Goal: Information Seeking & Learning: Learn about a topic

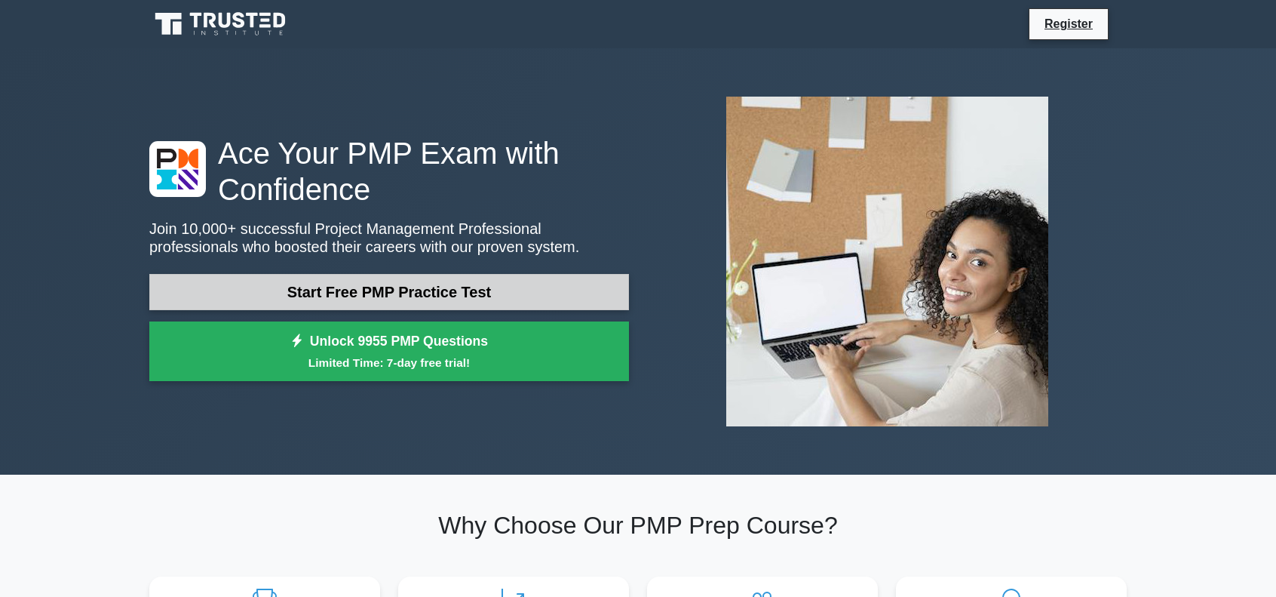
click at [354, 287] on link "Start Free PMP Practice Test" at bounding box center [389, 292] width 480 height 36
click at [282, 298] on link "Start Free PMP Practice Test" at bounding box center [389, 292] width 480 height 36
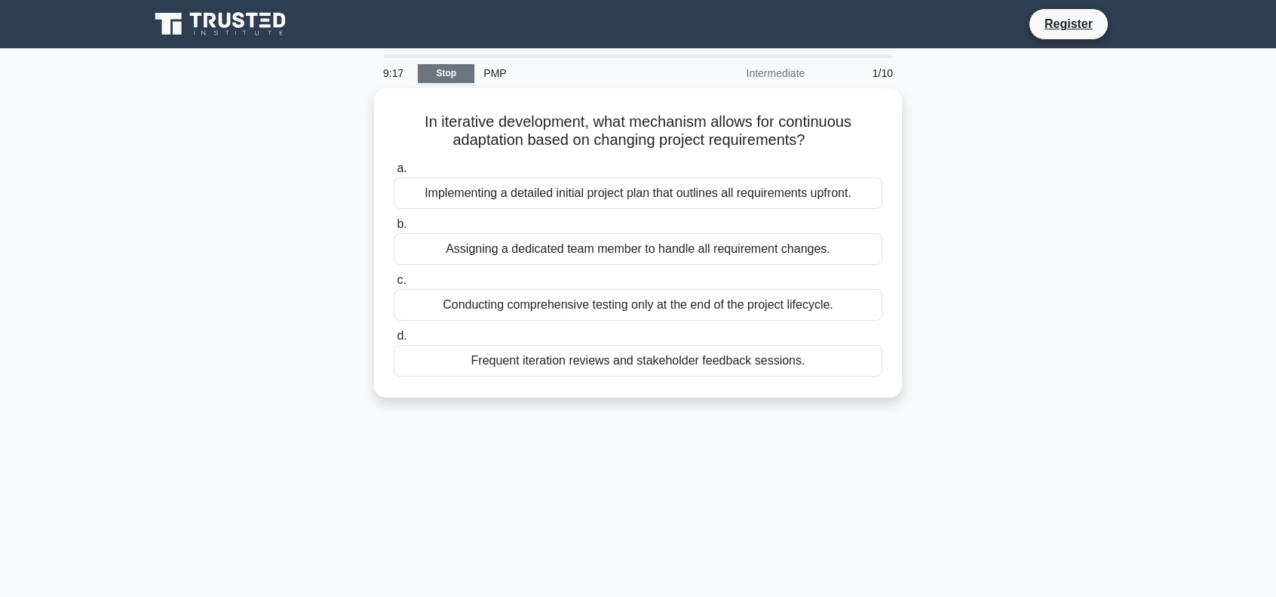
click at [460, 70] on link "Stop" at bounding box center [446, 73] width 57 height 19
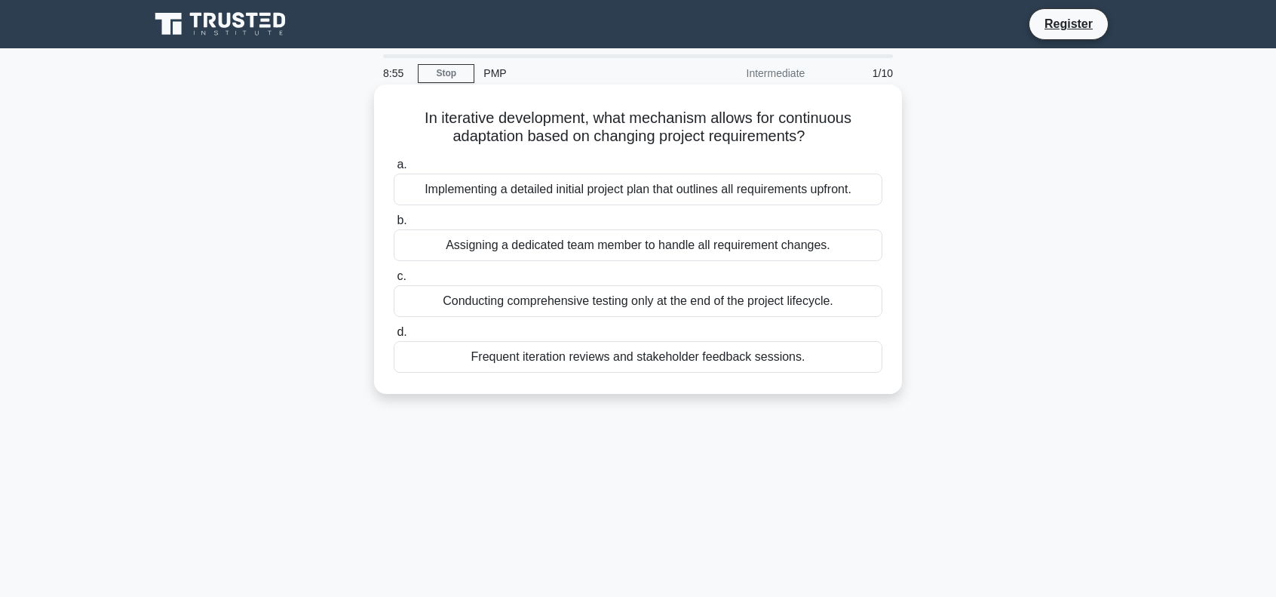
click at [534, 354] on div "Frequent iteration reviews and stakeholder feedback sessions." at bounding box center [638, 357] width 489 height 32
click at [394, 337] on input "d. Frequent iteration reviews and stakeholder feedback sessions." at bounding box center [394, 332] width 0 height 10
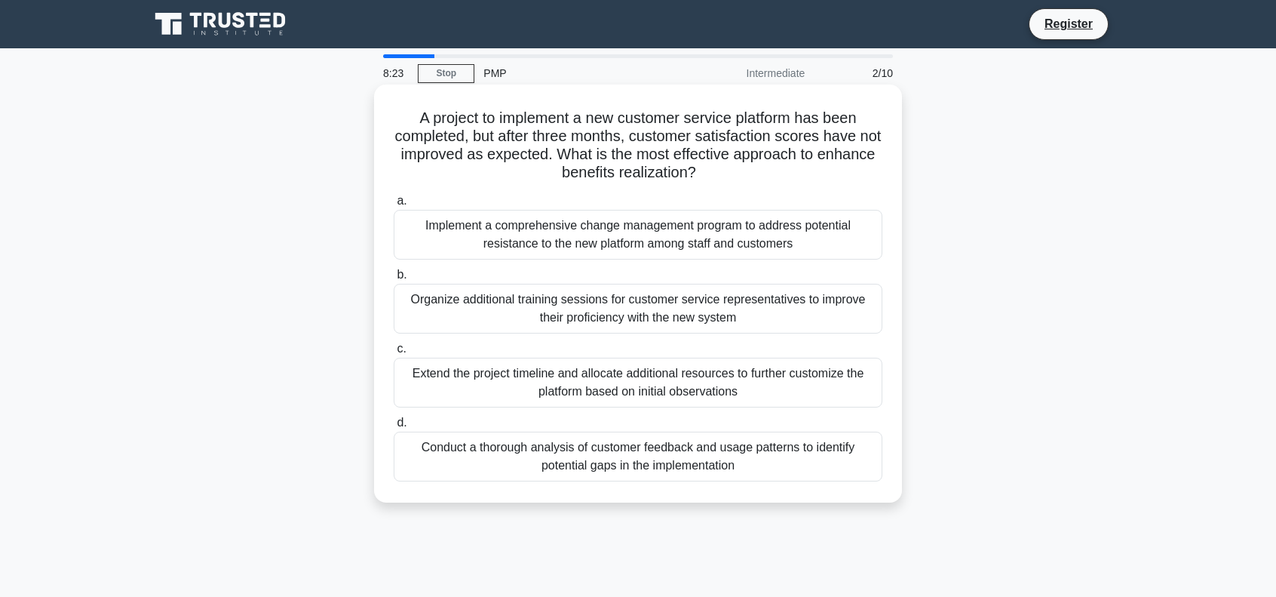
click at [528, 449] on div "Conduct a thorough analysis of customer feedback and usage patterns to identify…" at bounding box center [638, 457] width 489 height 50
click at [394, 428] on input "d. Conduct a thorough analysis of customer feedback and usage patterns to ident…" at bounding box center [394, 423] width 0 height 10
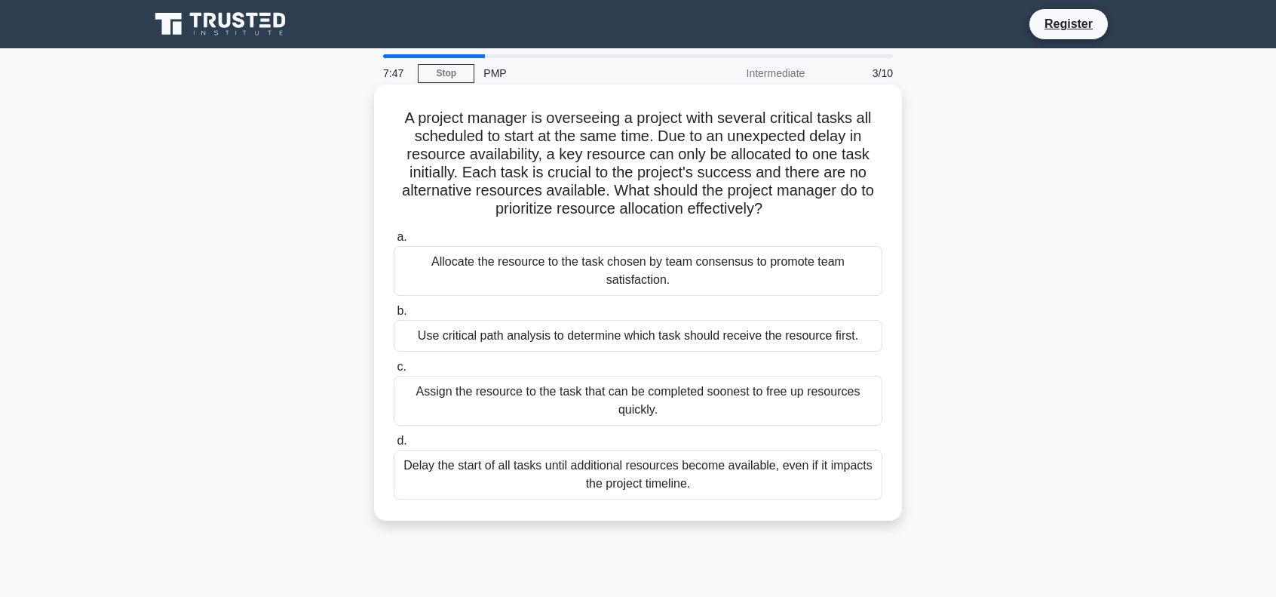
click at [484, 339] on div "Use critical path analysis to determine which task should receive the resource …" at bounding box center [638, 336] width 489 height 32
click at [394, 316] on input "b. Use critical path analysis to determine which task should receive the resour…" at bounding box center [394, 311] width 0 height 10
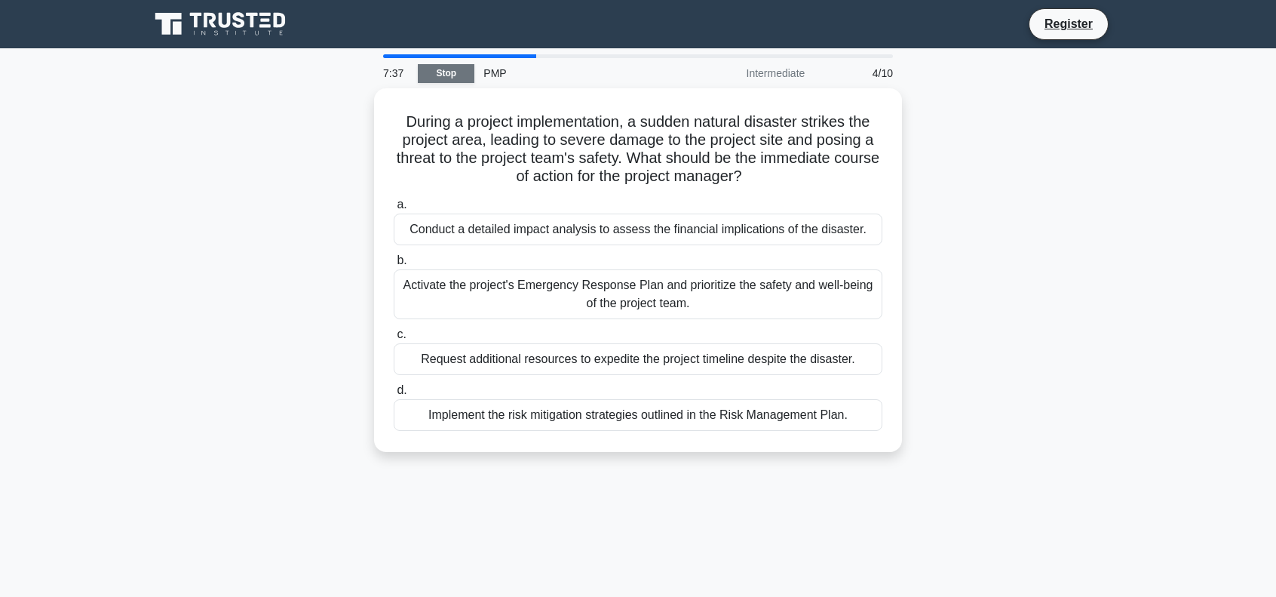
click at [456, 69] on link "Stop" at bounding box center [446, 73] width 57 height 19
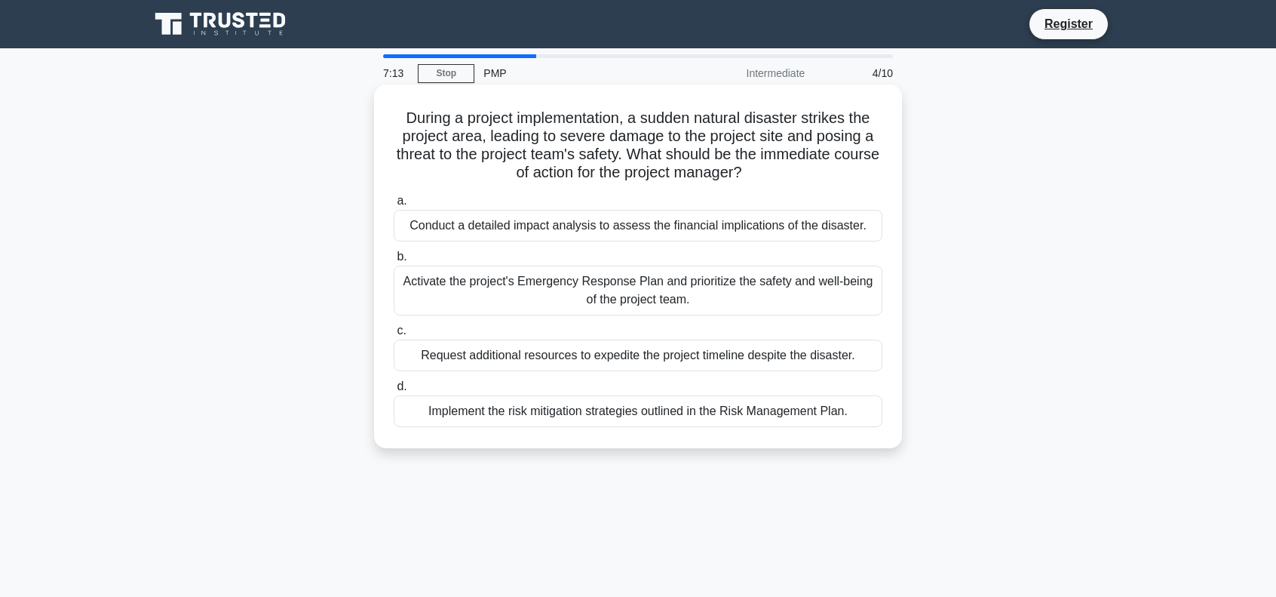
click at [524, 300] on div "Activate the project's Emergency Response Plan and prioritize the safety and we…" at bounding box center [638, 291] width 489 height 50
click at [394, 262] on input "b. Activate the project's Emergency Response Plan and prioritize the safety and…" at bounding box center [394, 257] width 0 height 10
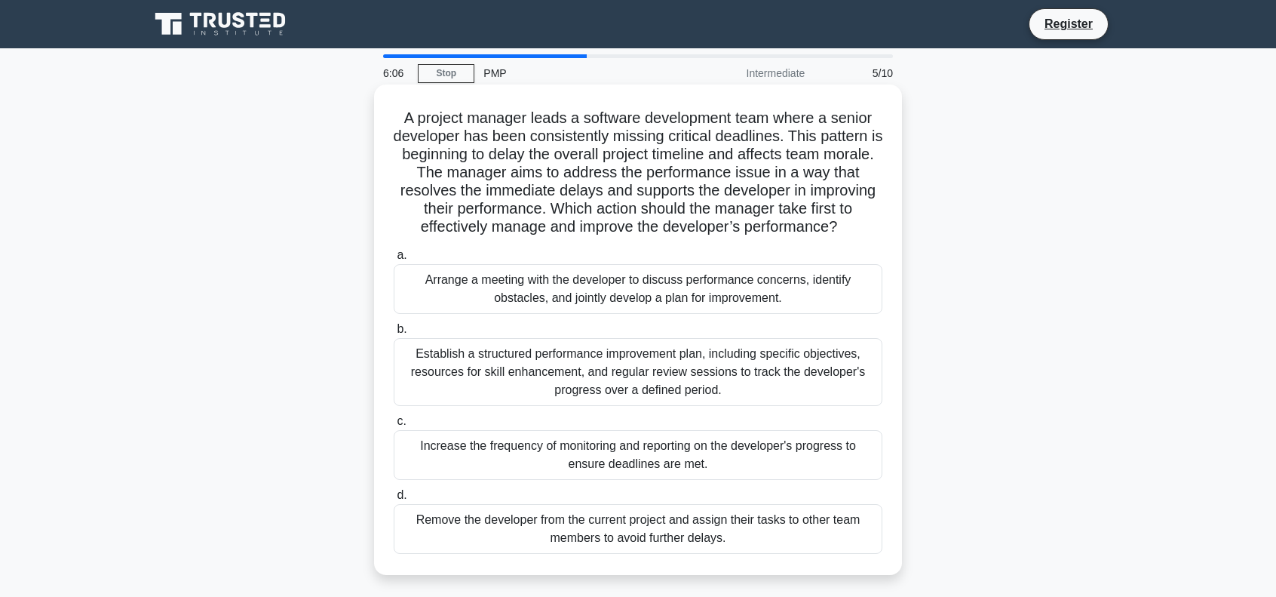
click at [542, 305] on div "Arrange a meeting with the developer to discuss performance concerns, identify …" at bounding box center [638, 289] width 489 height 50
click at [394, 260] on input "a. Arrange a meeting with the developer to discuss performance concerns, identi…" at bounding box center [394, 255] width 0 height 10
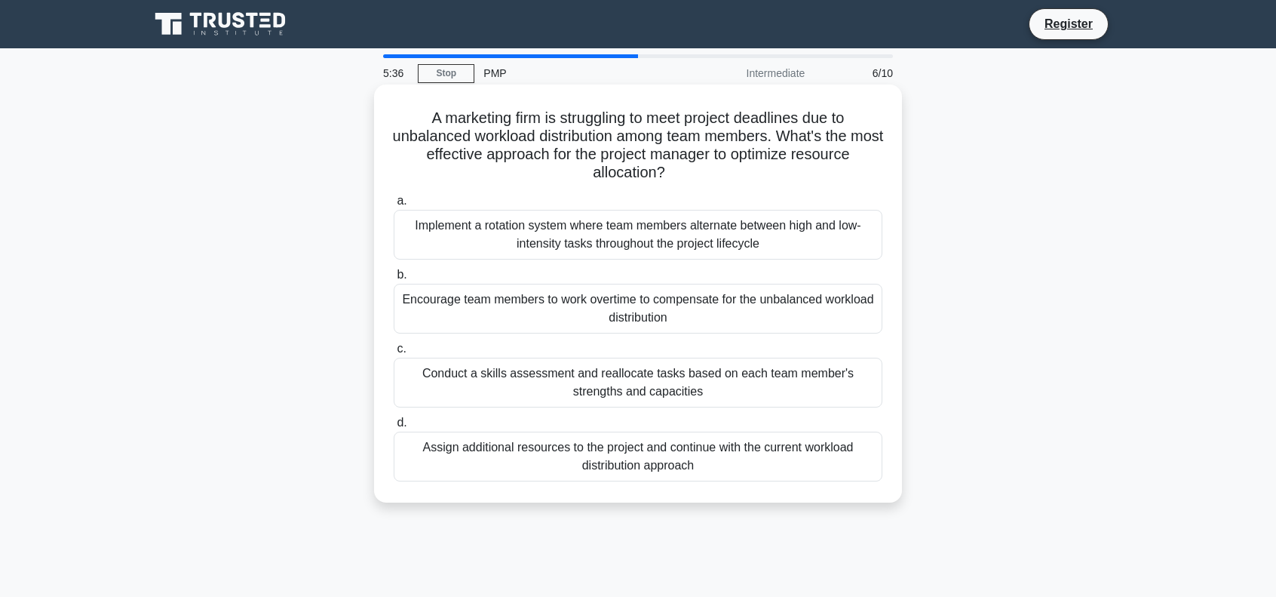
click at [527, 386] on div "Conduct a skills assessment and reallocate tasks based on each team member's st…" at bounding box center [638, 383] width 489 height 50
click at [394, 354] on input "c. Conduct a skills assessment and reallocate tasks based on each team member's…" at bounding box center [394, 349] width 0 height 10
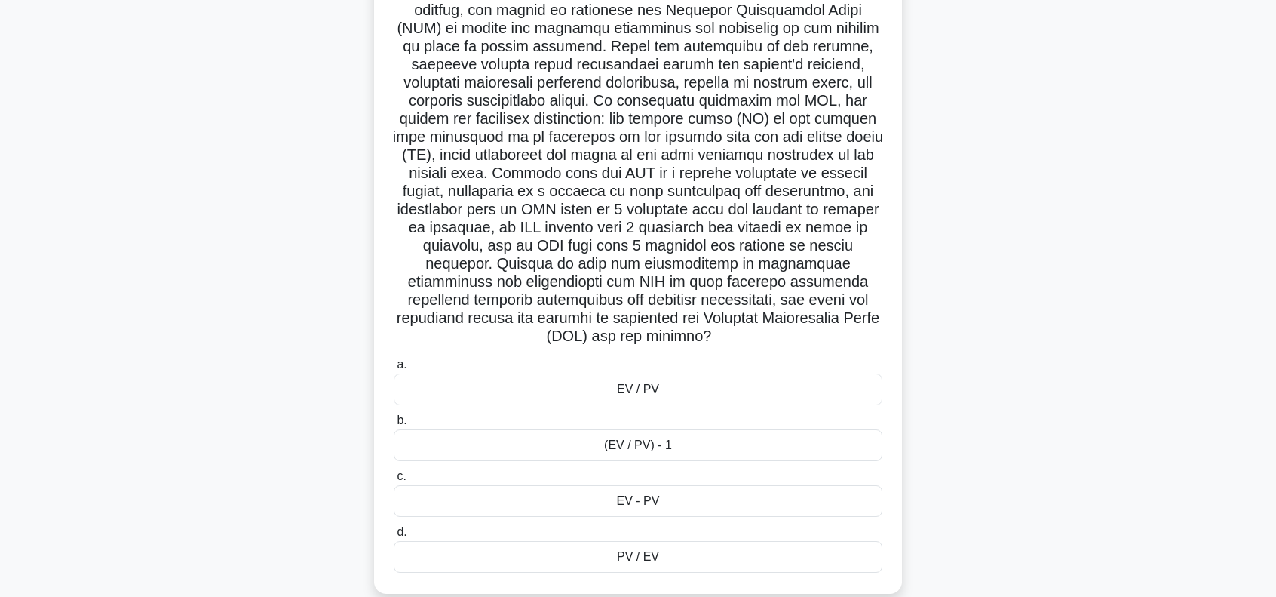
scroll to position [240, 0]
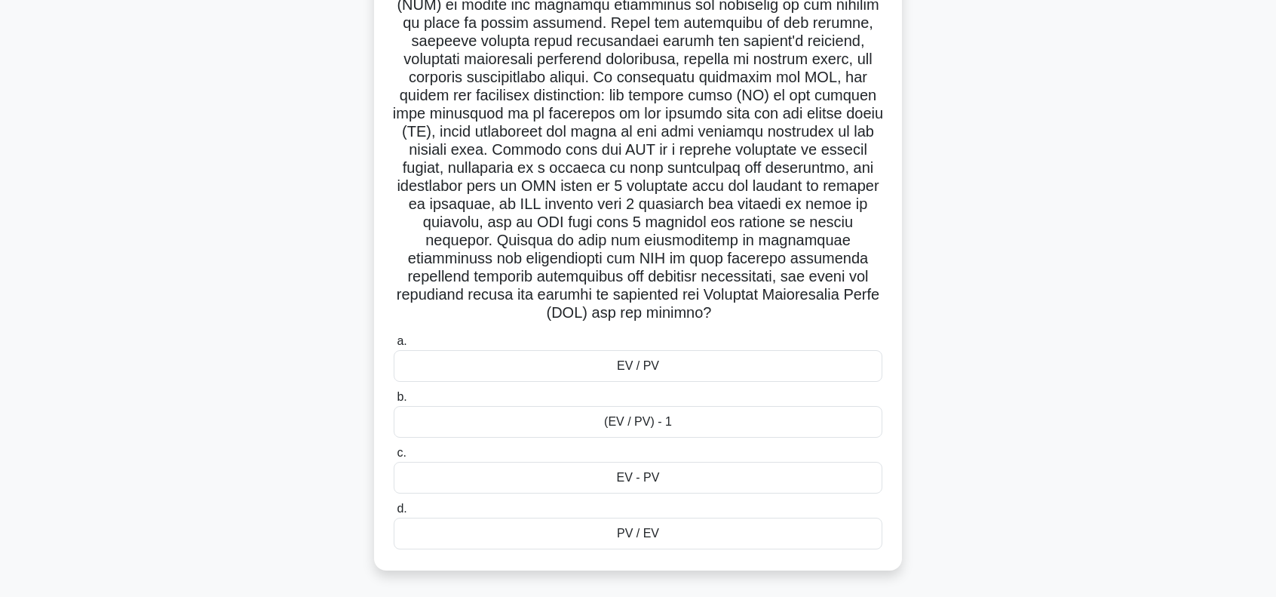
click at [599, 373] on div "EV / PV" at bounding box center [638, 366] width 489 height 32
click at [394, 346] on input "a. EV / PV" at bounding box center [394, 341] width 0 height 10
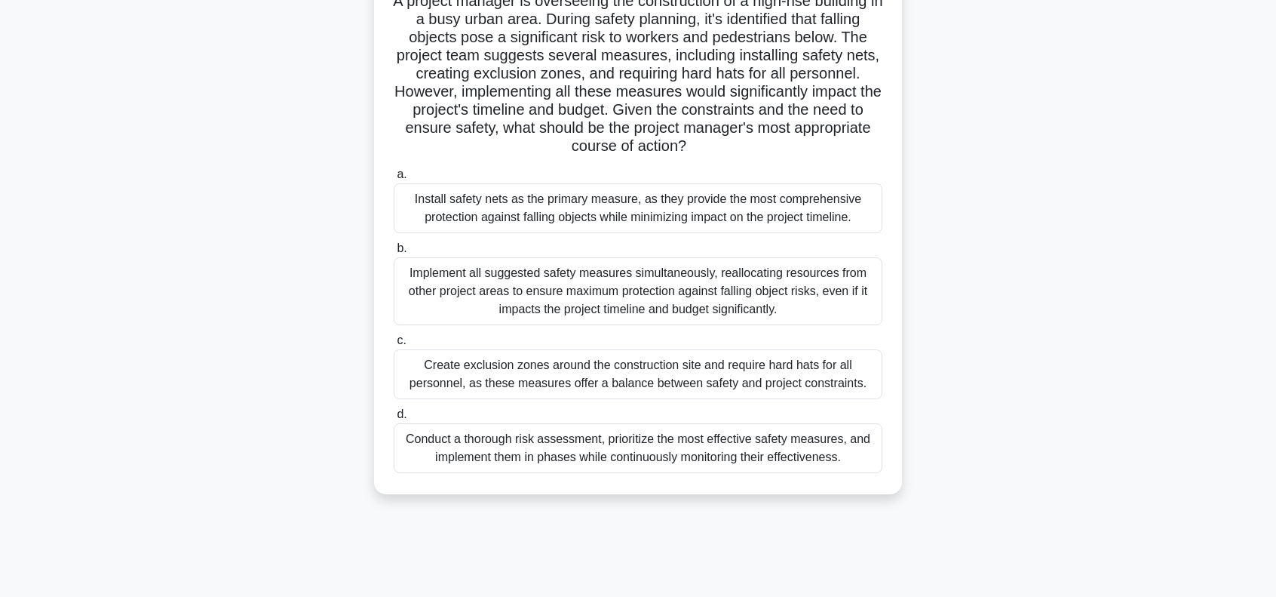
scroll to position [151, 0]
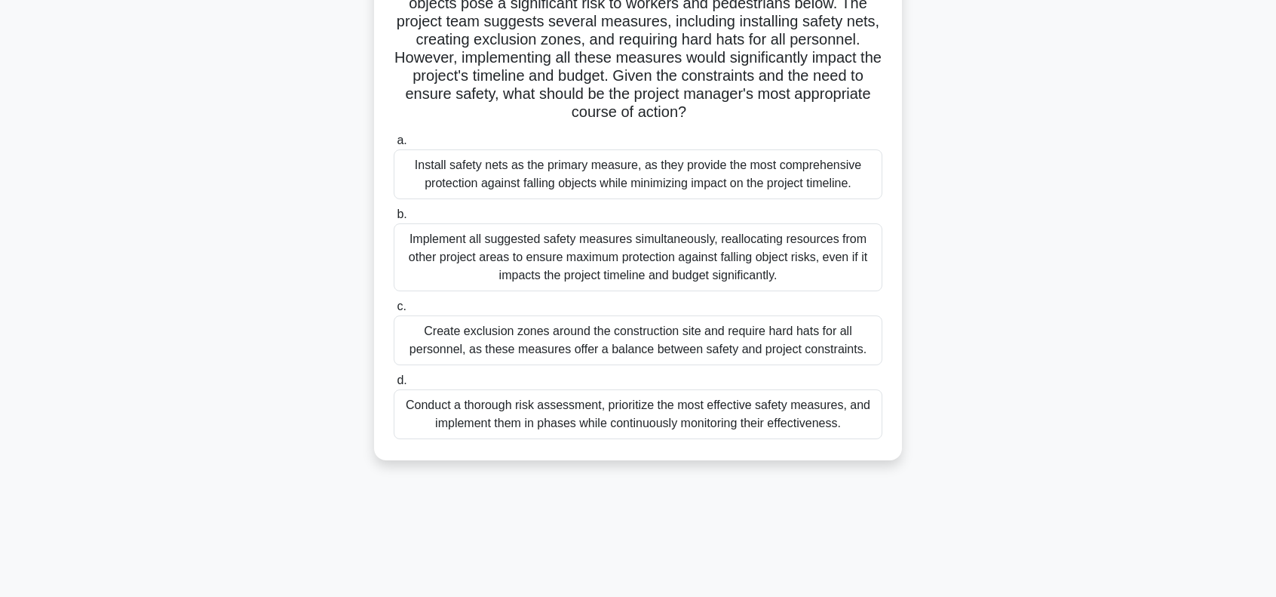
click at [549, 255] on div "Implement all suggested safety measures simultaneously, reallocating resources …" at bounding box center [638, 257] width 489 height 68
click at [394, 220] on input "b. Implement all suggested safety measures simultaneously, reallocating resourc…" at bounding box center [394, 215] width 0 height 10
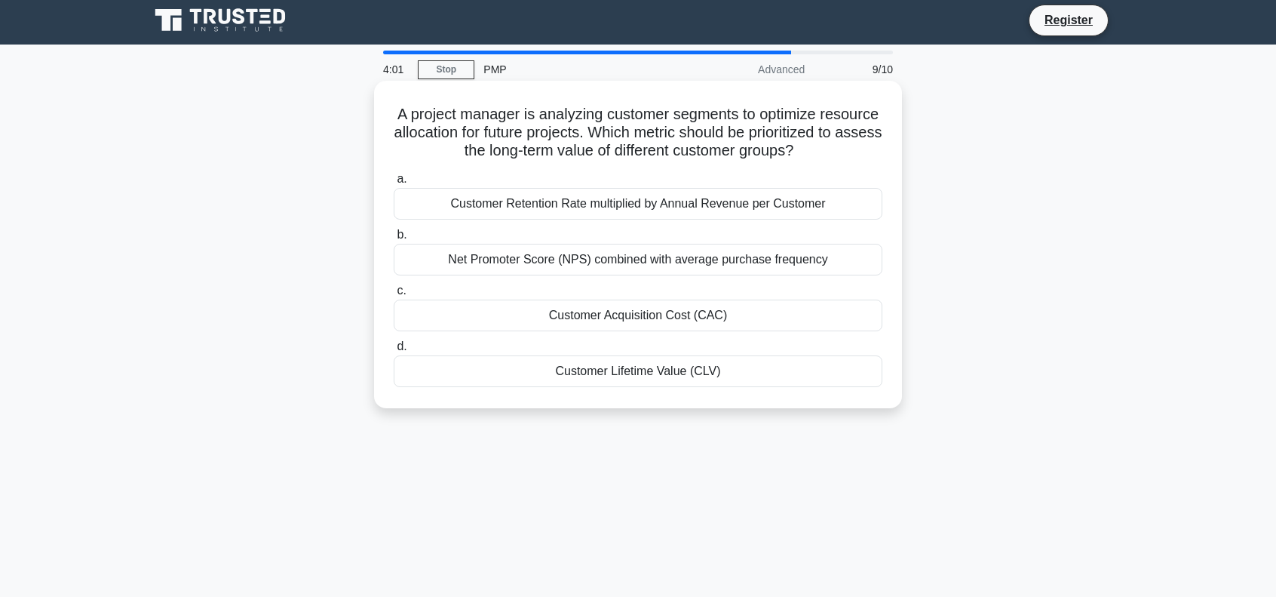
scroll to position [0, 0]
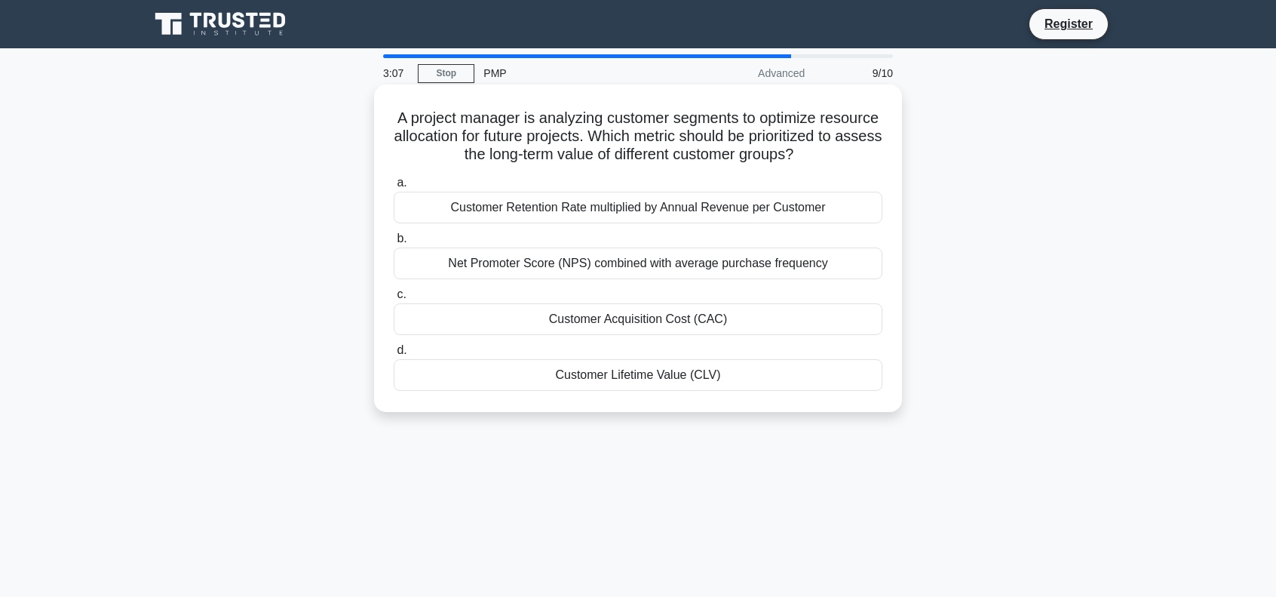
click at [658, 391] on div "Customer Lifetime Value (CLV)" at bounding box center [638, 375] width 489 height 32
click at [394, 355] on input "d. Customer Lifetime Value (CLV)" at bounding box center [394, 351] width 0 height 10
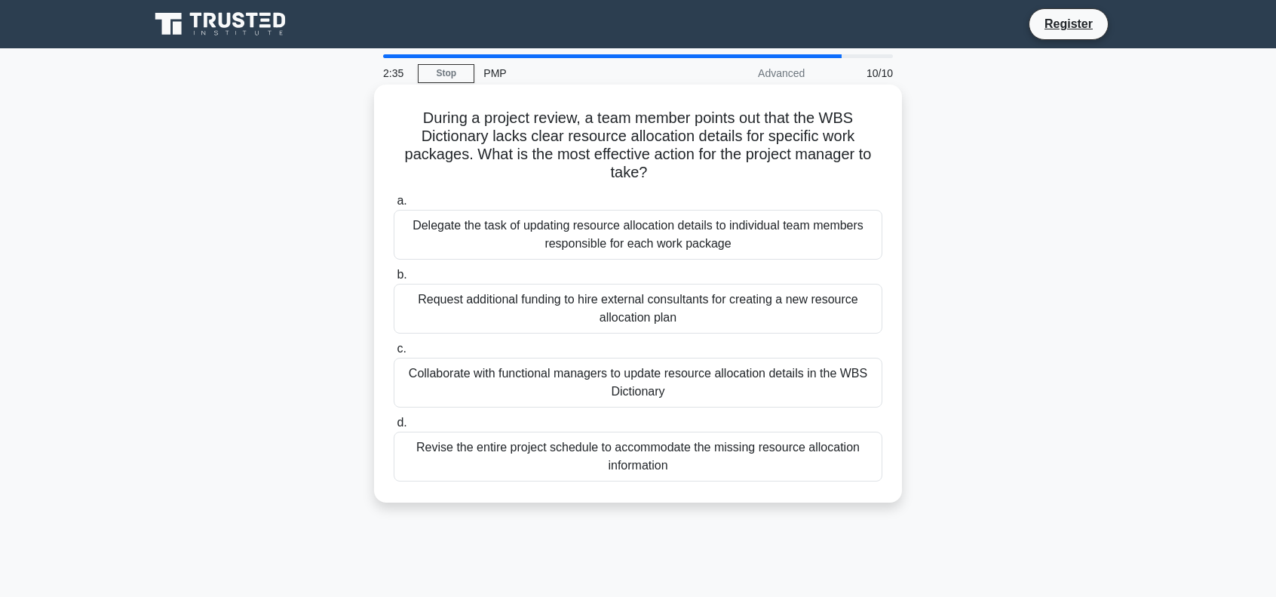
click at [562, 393] on div "Collaborate with functional managers to update resource allocation details in t…" at bounding box center [638, 383] width 489 height 50
click at [394, 354] on input "c. Collaborate with functional managers to update resource allocation details i…" at bounding box center [394, 349] width 0 height 10
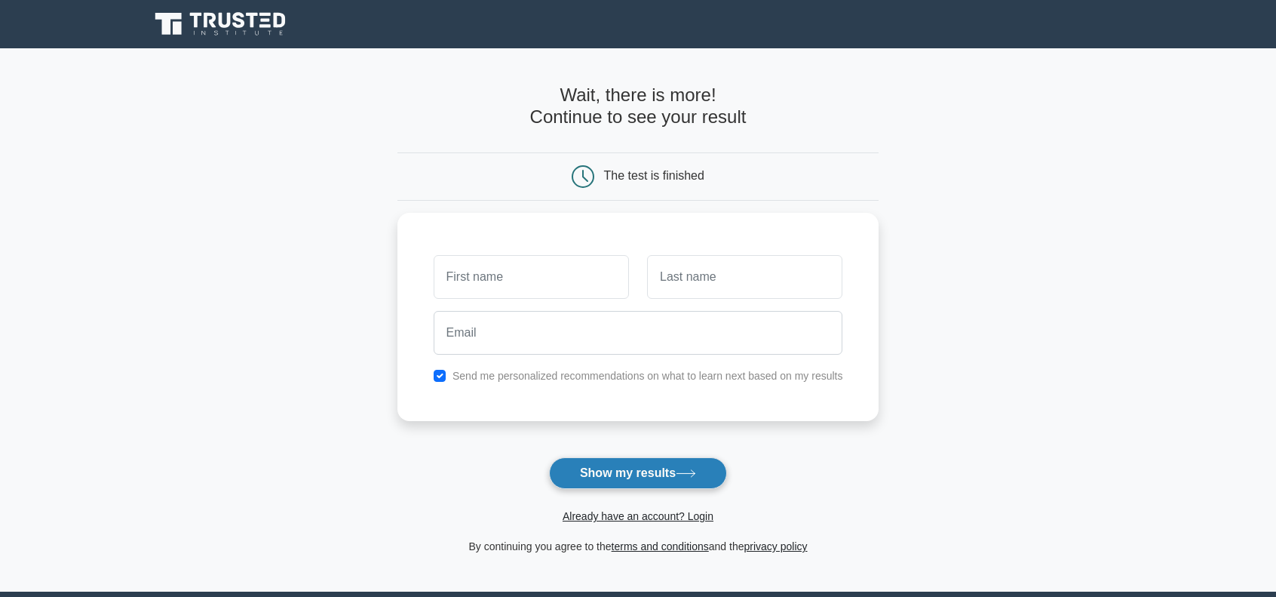
click at [605, 472] on button "Show my results" at bounding box center [638, 473] width 178 height 32
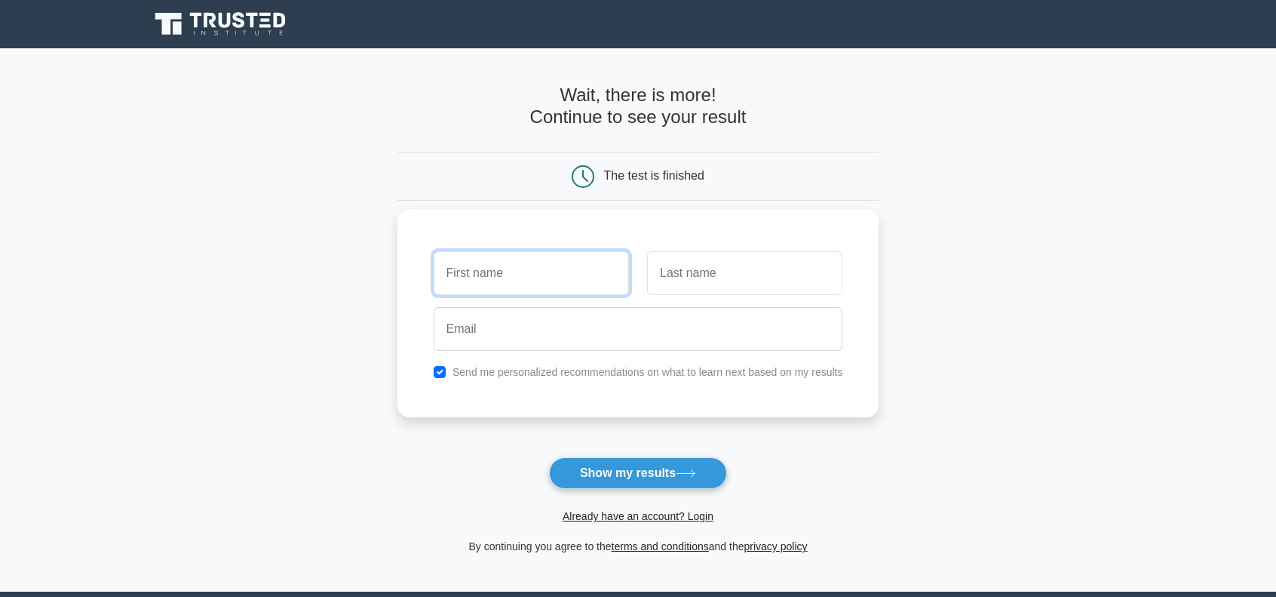
click at [504, 272] on input "text" at bounding box center [531, 273] width 195 height 44
type input "אופיר"
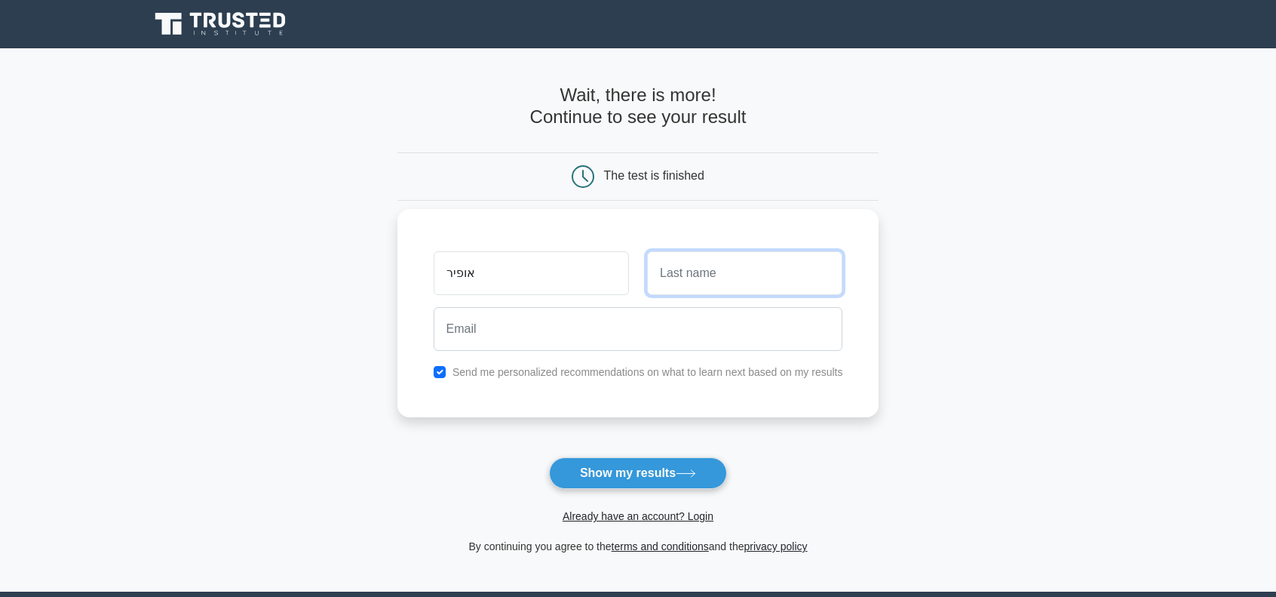
click at [653, 269] on input "text" at bounding box center [744, 273] width 195 height 44
type input "דור"
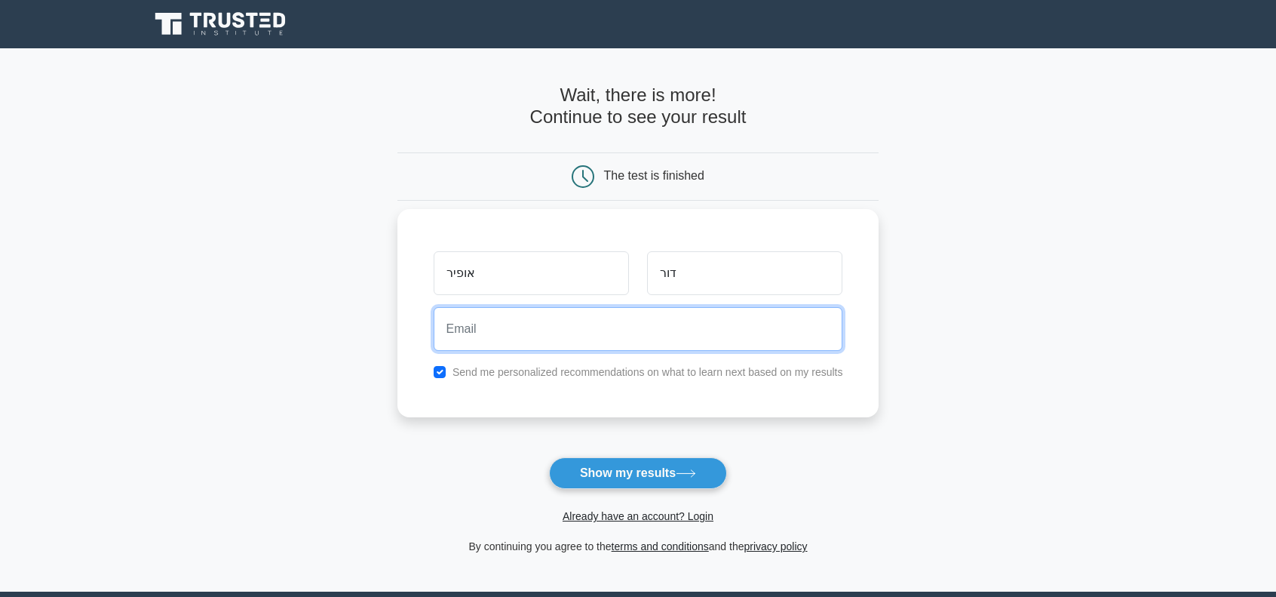
click at [527, 328] on input "email" at bounding box center [639, 329] width 410 height 44
type input "[EMAIL_ADDRESS][DOMAIN_NAME]"
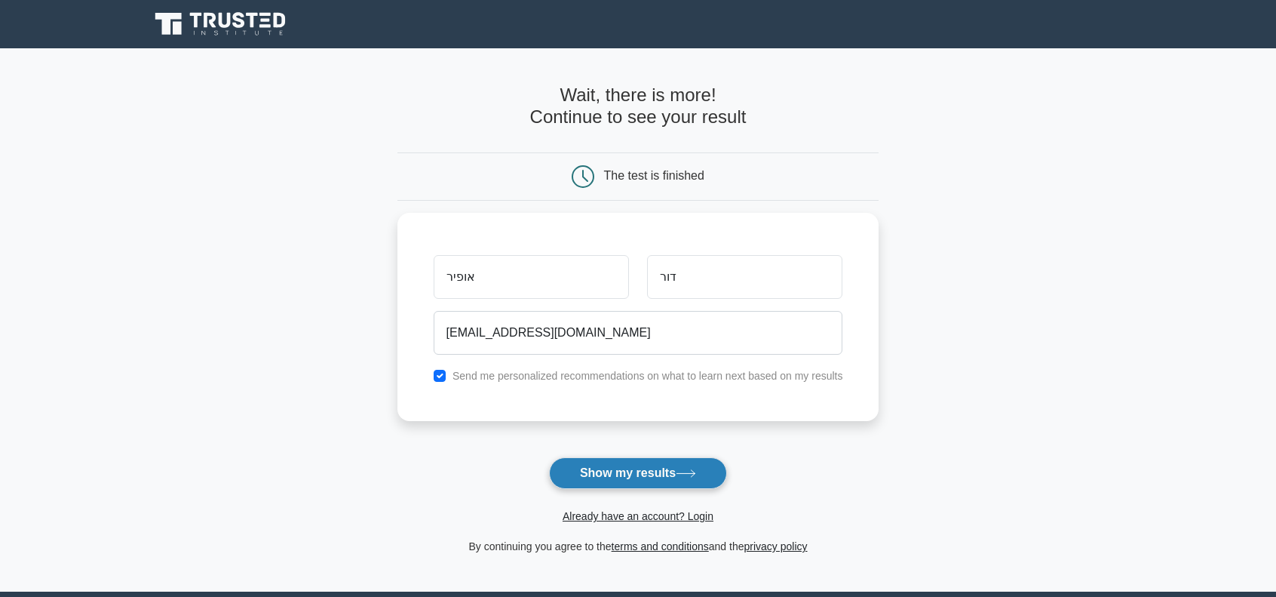
click at [597, 473] on button "Show my results" at bounding box center [638, 473] width 178 height 32
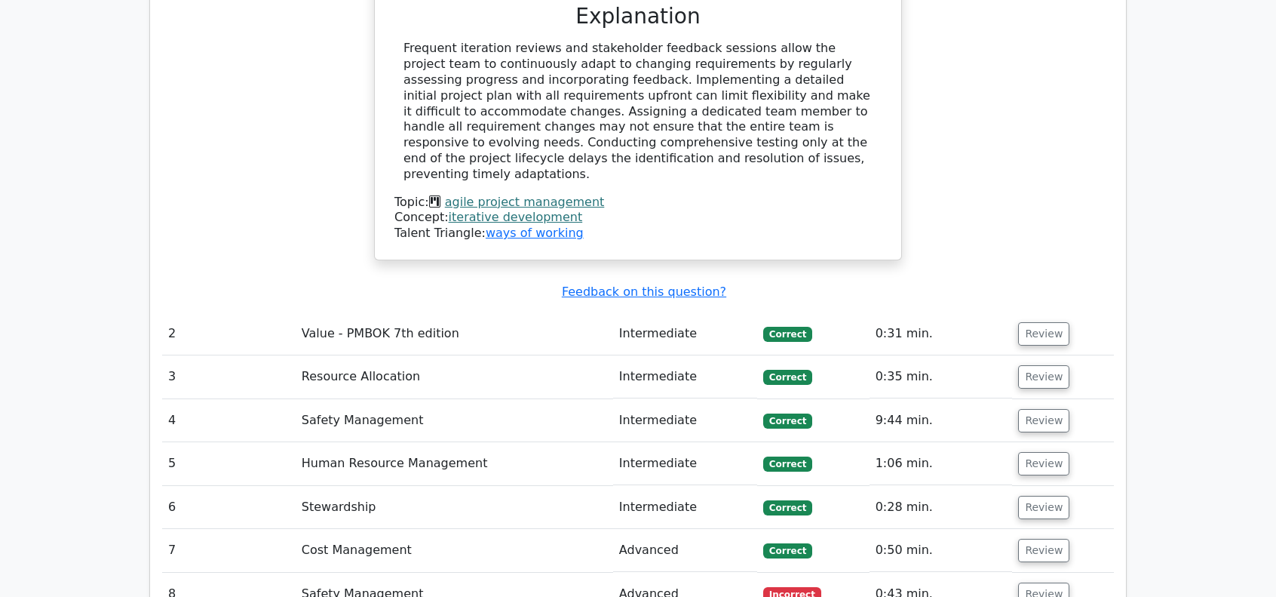
scroll to position [1735, 0]
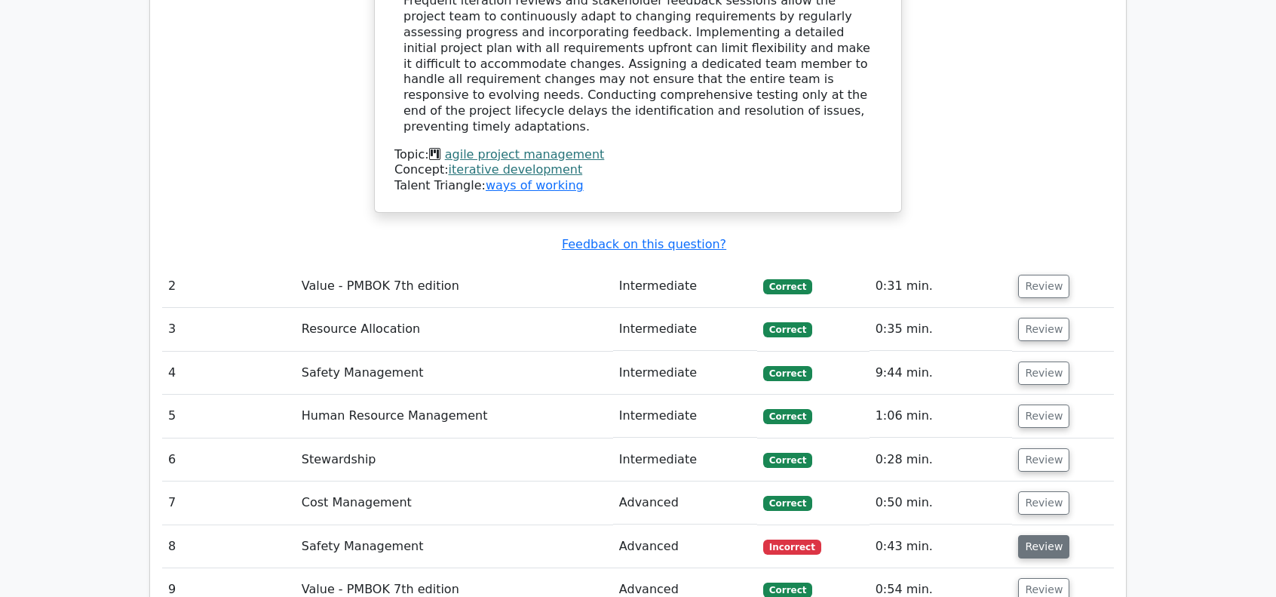
click at [1034, 535] on button "Review" at bounding box center [1043, 546] width 51 height 23
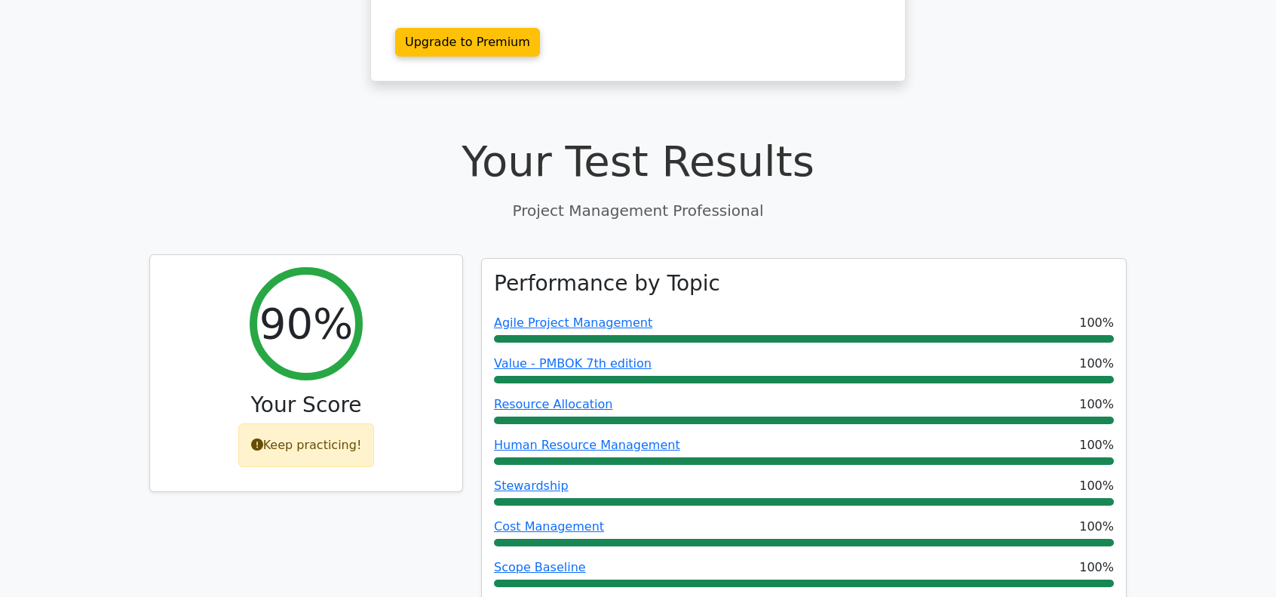
scroll to position [377, 0]
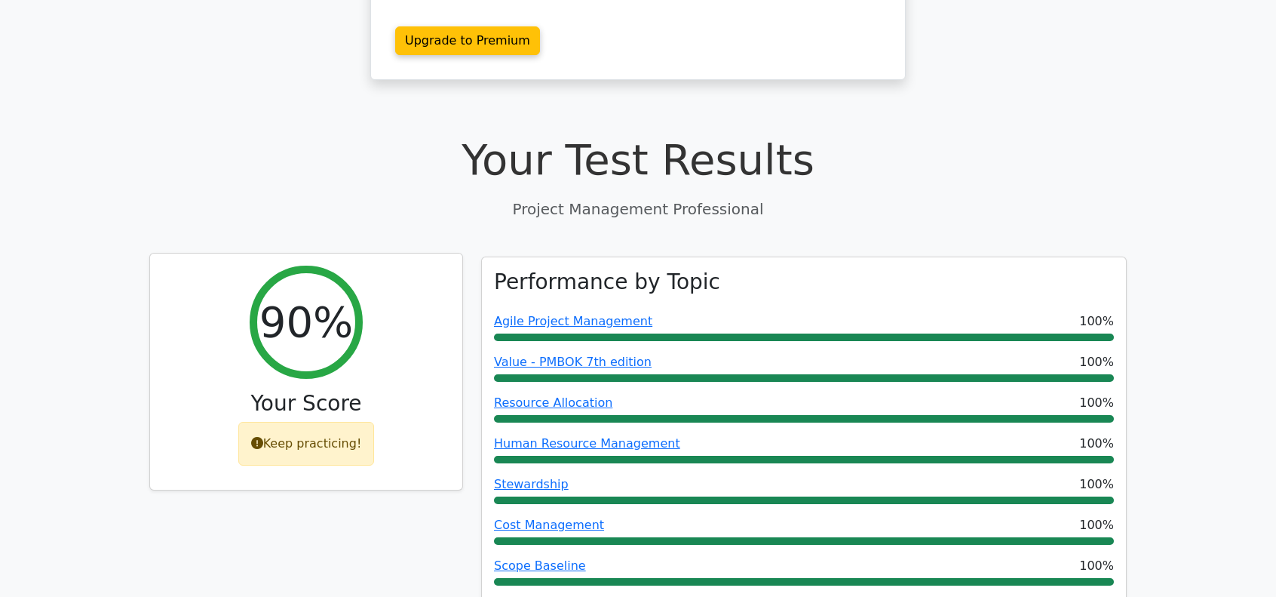
click at [319, 422] on div "Keep practicing!" at bounding box center [306, 444] width 137 height 44
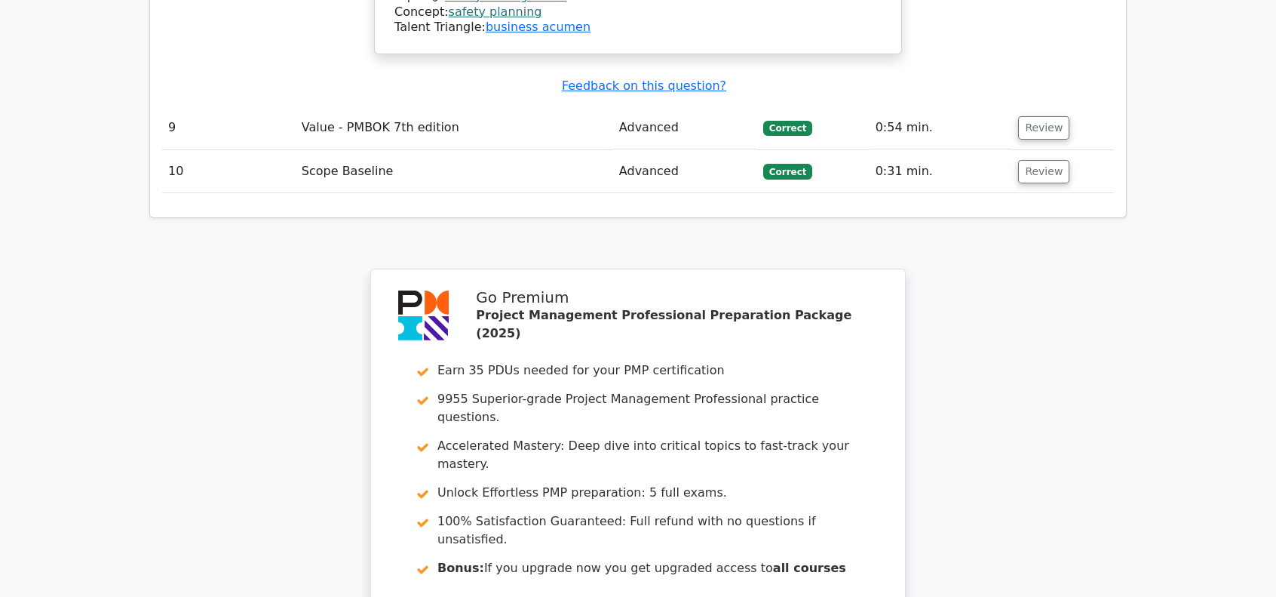
scroll to position [3470, 0]
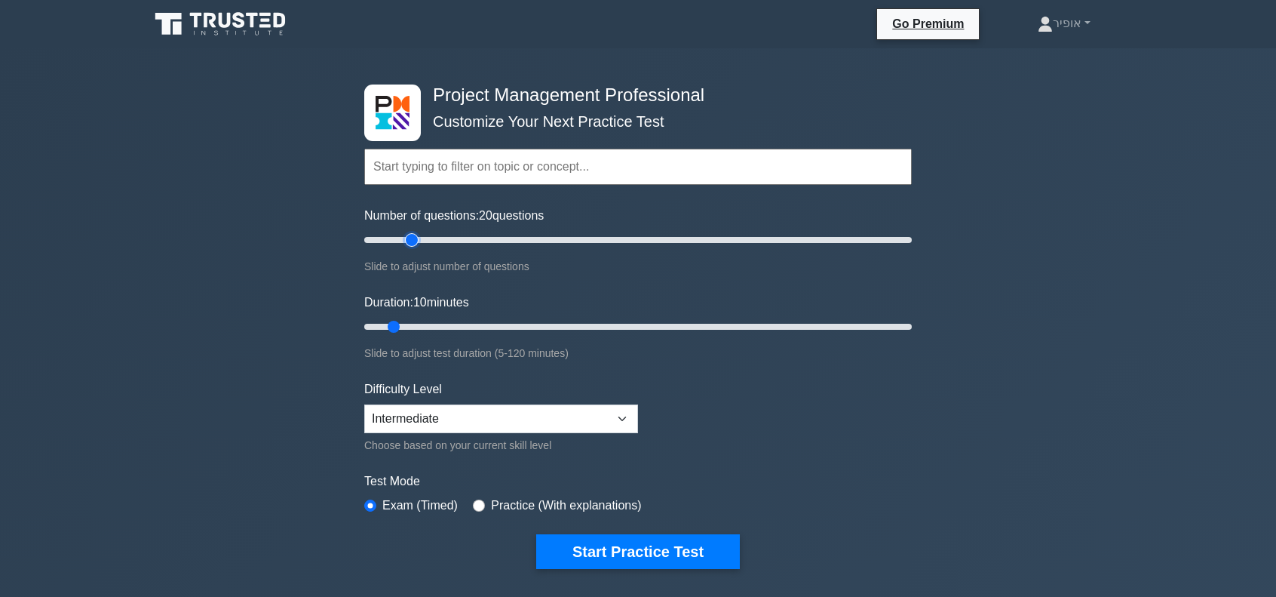
drag, startPoint x: 389, startPoint y: 235, endPoint x: 406, endPoint y: 239, distance: 17.8
type input "20"
click at [406, 239] on input "Number of questions: 20 questions" at bounding box center [638, 240] width 548 height 18
drag, startPoint x: 395, startPoint y: 322, endPoint x: 431, endPoint y: 321, distance: 35.5
type input "20"
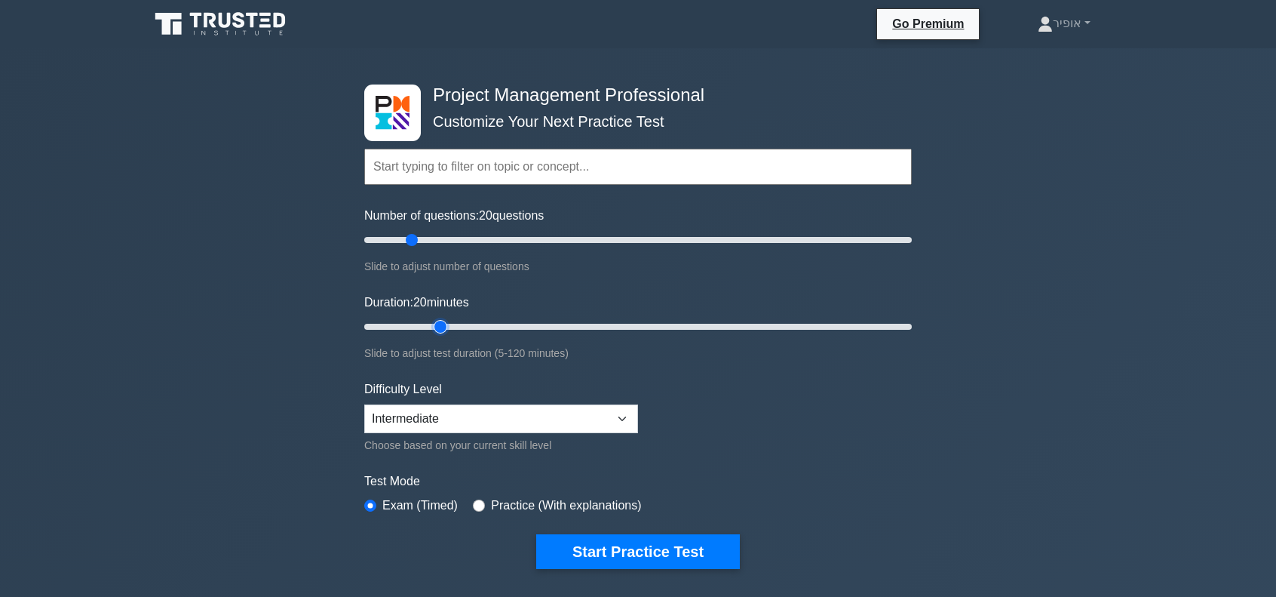
click at [431, 321] on input "Duration: 20 minutes" at bounding box center [638, 327] width 548 height 18
click at [625, 414] on select "Beginner Intermediate Expert" at bounding box center [501, 418] width 274 height 29
click at [364, 404] on select "Beginner Intermediate Expert" at bounding box center [501, 418] width 274 height 29
click at [622, 411] on select "Beginner Intermediate Expert" at bounding box center [501, 418] width 274 height 29
select select "intermediate"
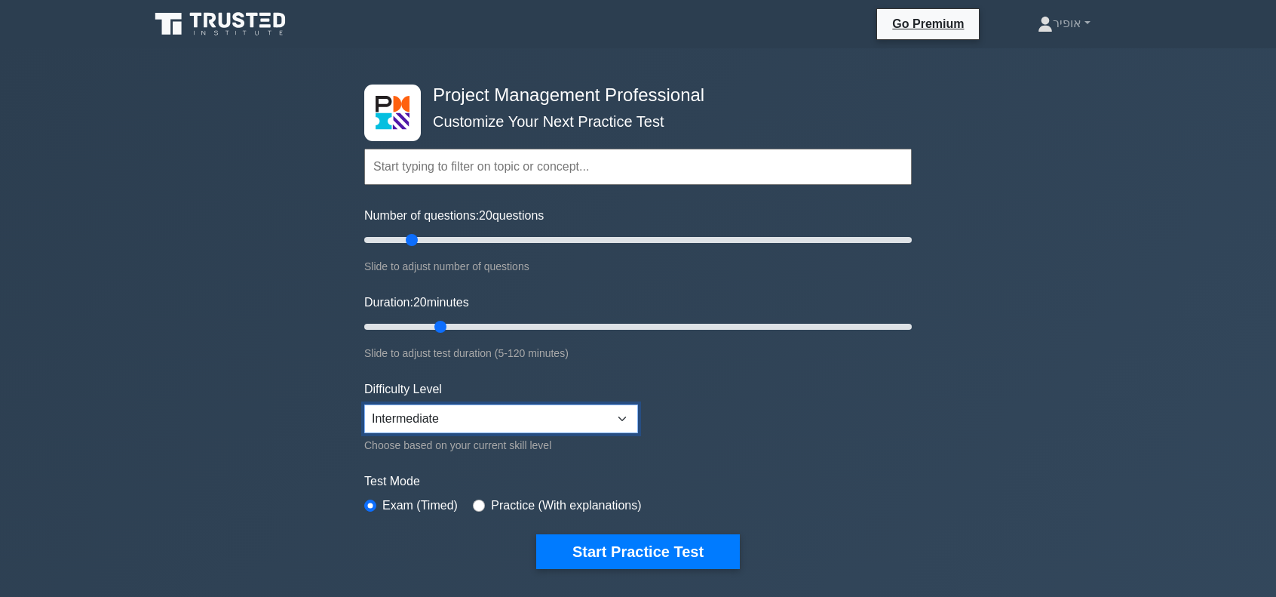
click at [364, 404] on select "Beginner Intermediate Expert" at bounding box center [501, 418] width 274 height 29
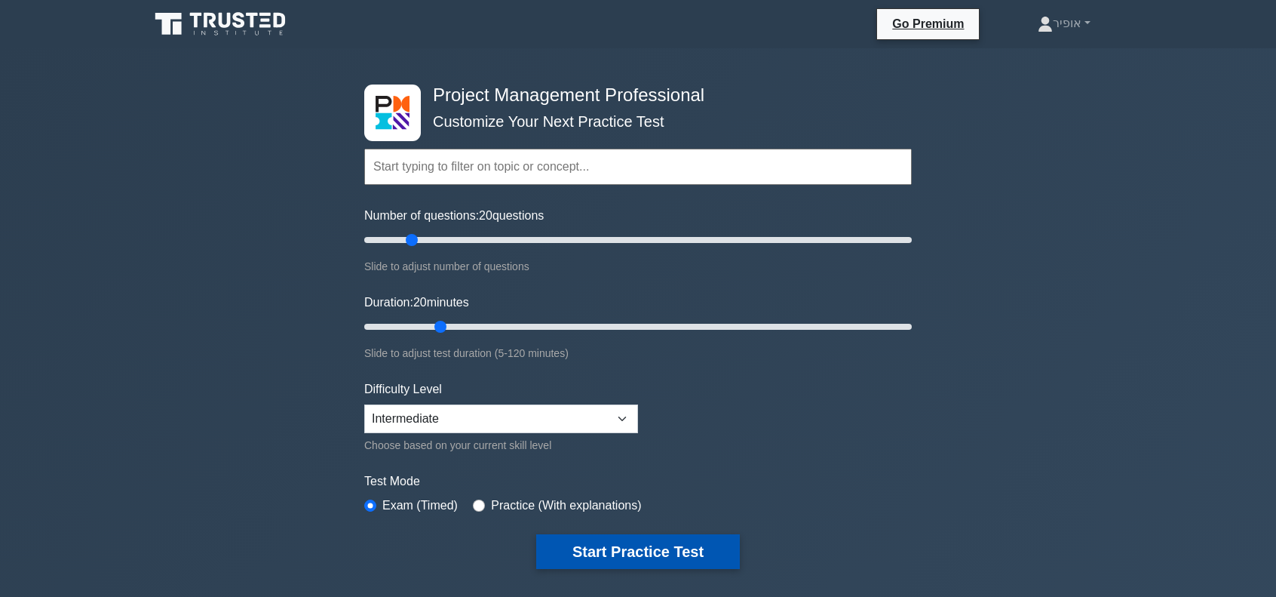
click at [642, 544] on button "Start Practice Test" at bounding box center [638, 551] width 204 height 35
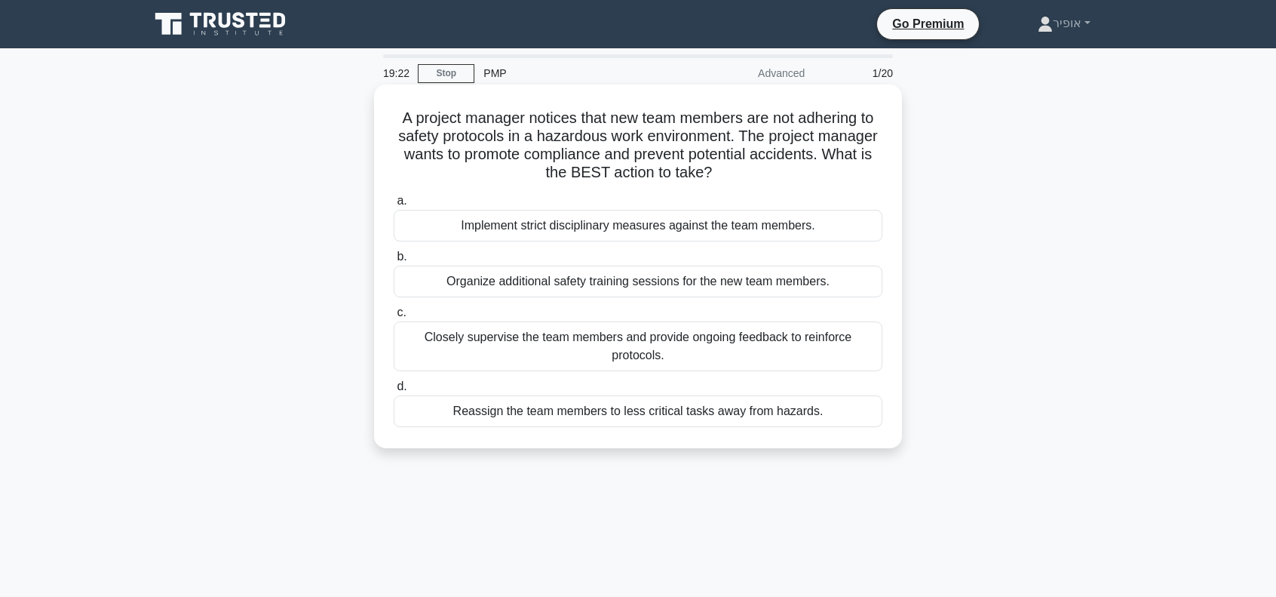
click at [533, 287] on div "Organize additional safety training sessions for the new team members." at bounding box center [638, 282] width 489 height 32
click at [394, 262] on input "b. Organize additional safety training sessions for the new team members." at bounding box center [394, 257] width 0 height 10
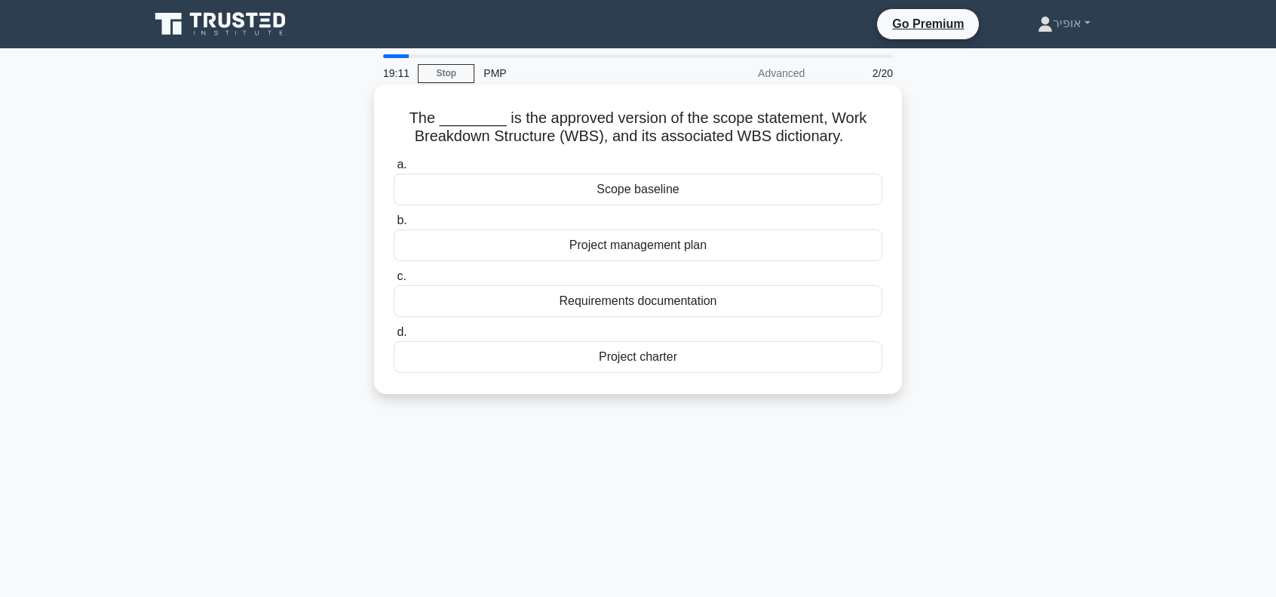
click at [607, 246] on div "Project management plan" at bounding box center [638, 245] width 489 height 32
click at [394, 226] on input "b. Project management plan" at bounding box center [394, 221] width 0 height 10
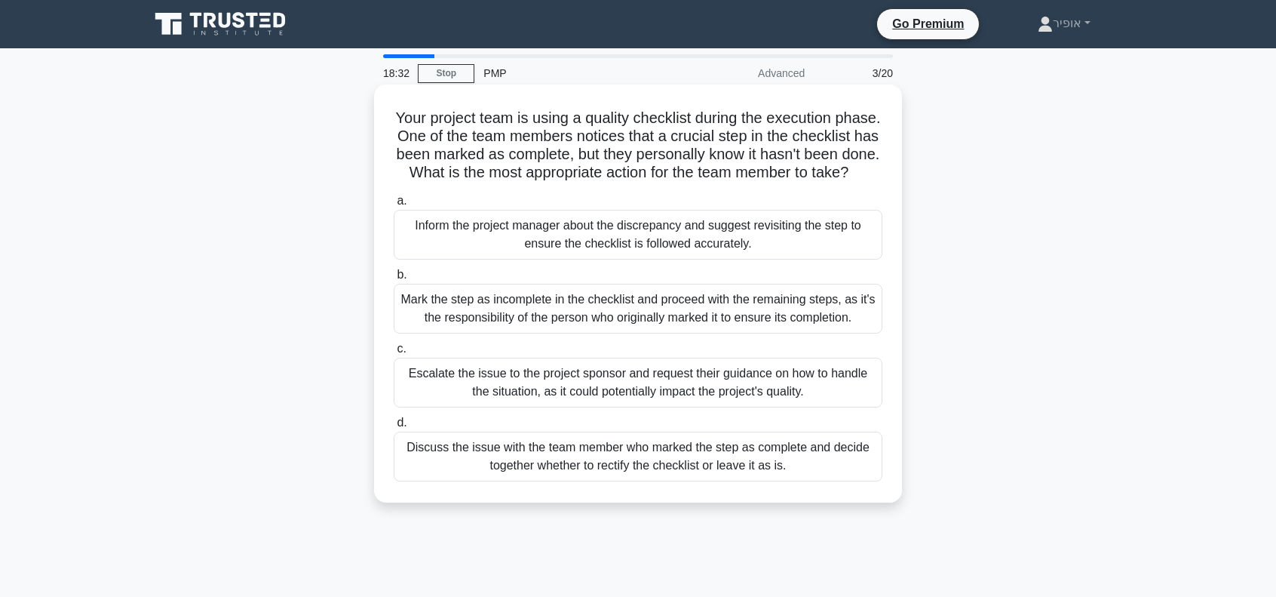
click at [473, 256] on div "Inform the project manager about the discrepancy and suggest revisiting the ste…" at bounding box center [638, 235] width 489 height 50
click at [394, 206] on input "a. Inform the project manager about the discrepancy and suggest revisiting the …" at bounding box center [394, 201] width 0 height 10
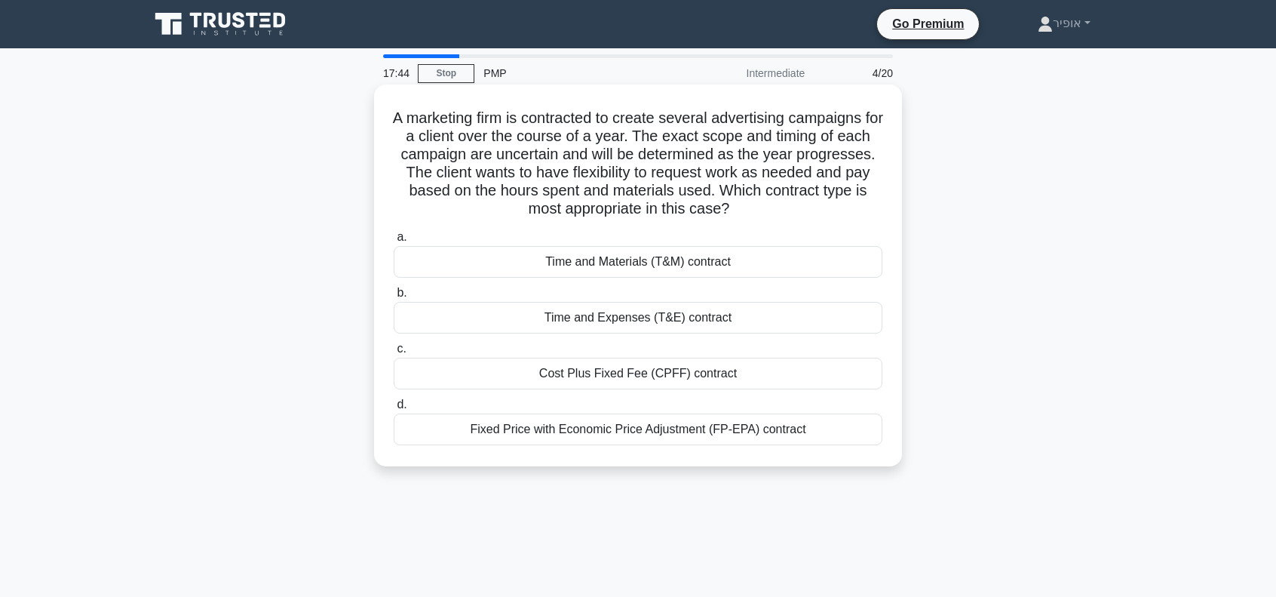
click at [595, 266] on div "Time and Materials (T&M) contract" at bounding box center [638, 262] width 489 height 32
click at [394, 242] on input "a. Time and Materials (T&M) contract" at bounding box center [394, 237] width 0 height 10
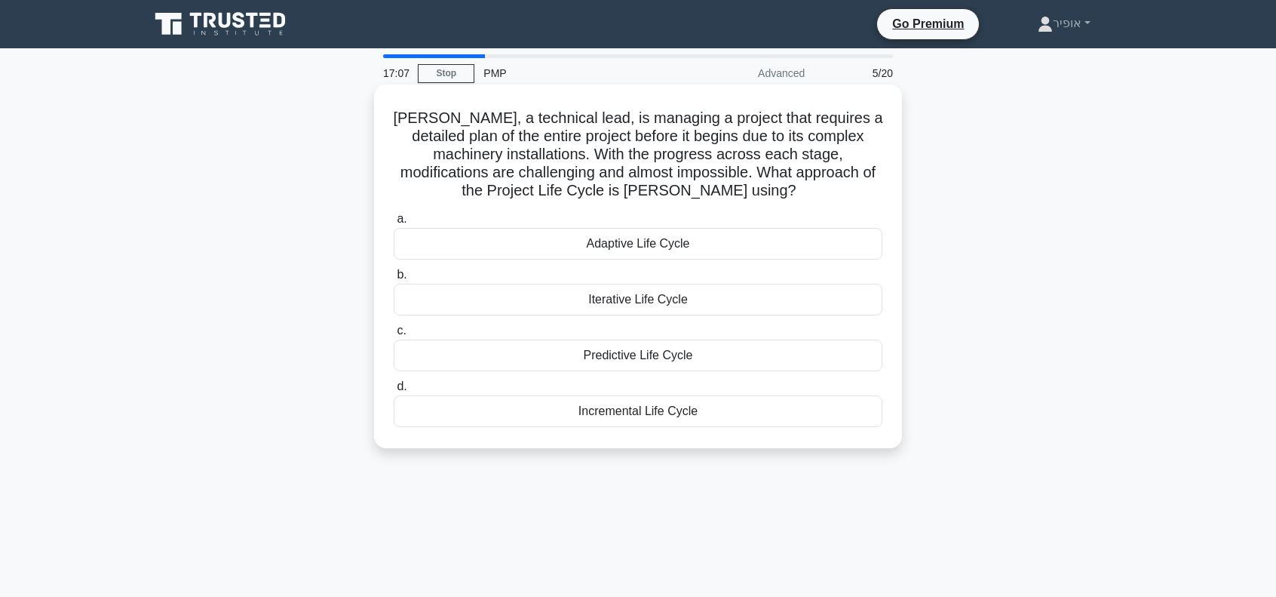
click at [570, 359] on div "Predictive Life Cycle" at bounding box center [638, 355] width 489 height 32
click at [394, 336] on input "c. Predictive Life Cycle" at bounding box center [394, 331] width 0 height 10
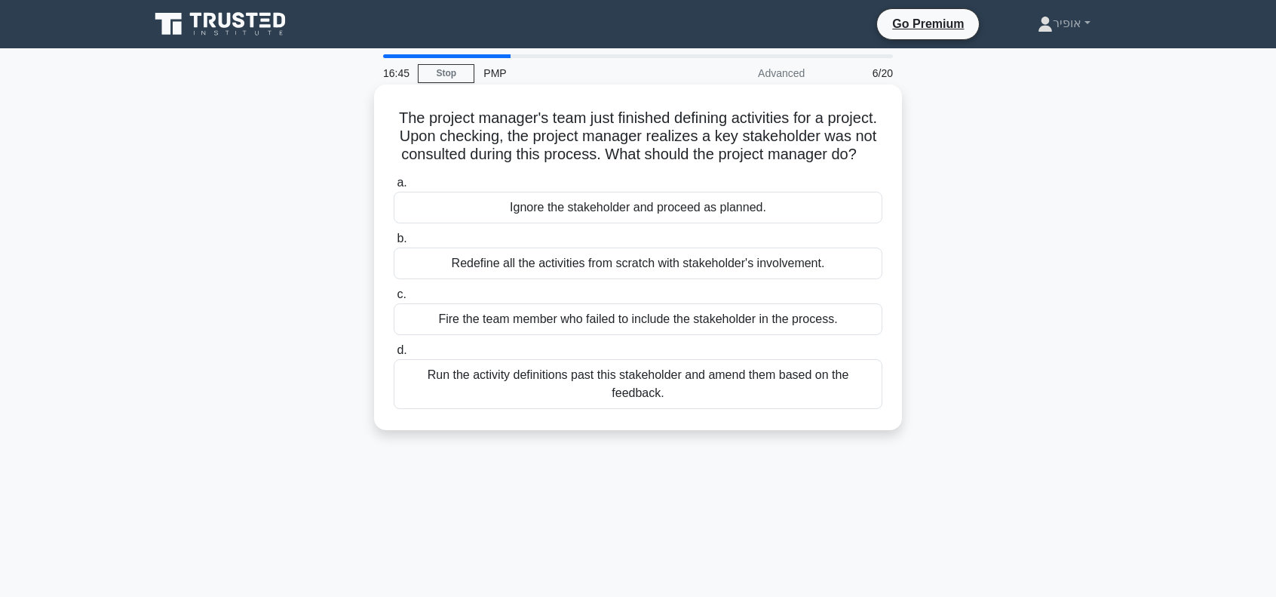
click at [499, 407] on div "Run the activity definitions past this stakeholder and amend them based on the …" at bounding box center [638, 384] width 489 height 50
click at [394, 355] on input "d. Run the activity definitions past this stakeholder and amend them based on t…" at bounding box center [394, 351] width 0 height 10
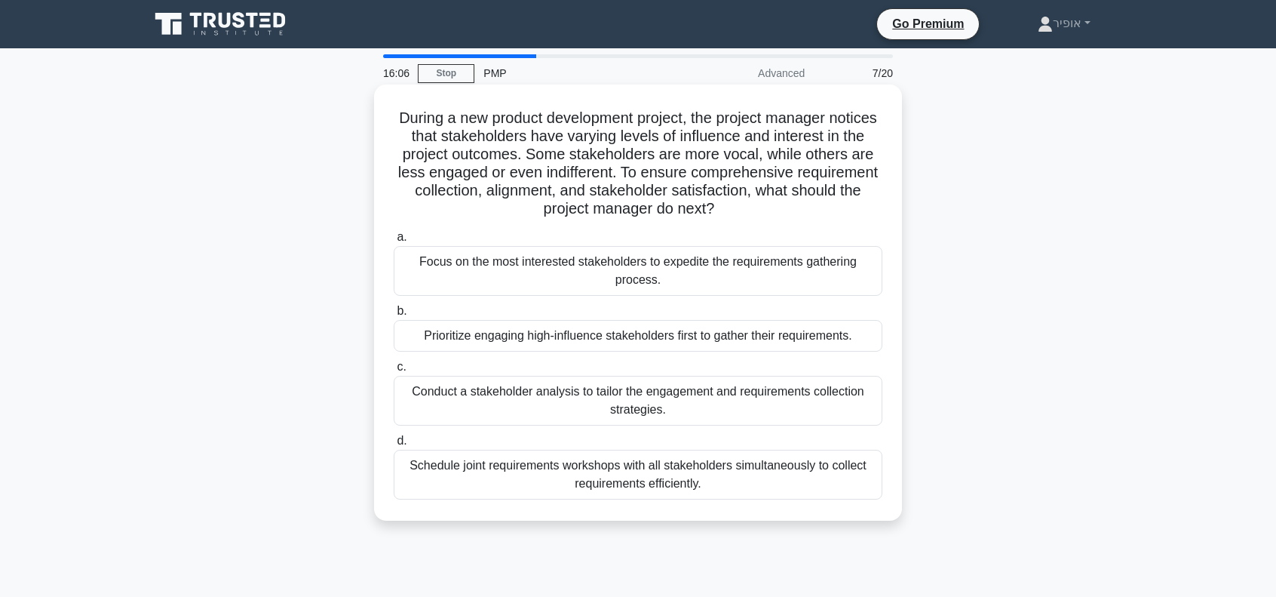
click at [536, 402] on div "Conduct a stakeholder analysis to tailor the engagement and requirements collec…" at bounding box center [638, 401] width 489 height 50
click at [394, 372] on input "c. Conduct a stakeholder analysis to tailor the engagement and requirements col…" at bounding box center [394, 367] width 0 height 10
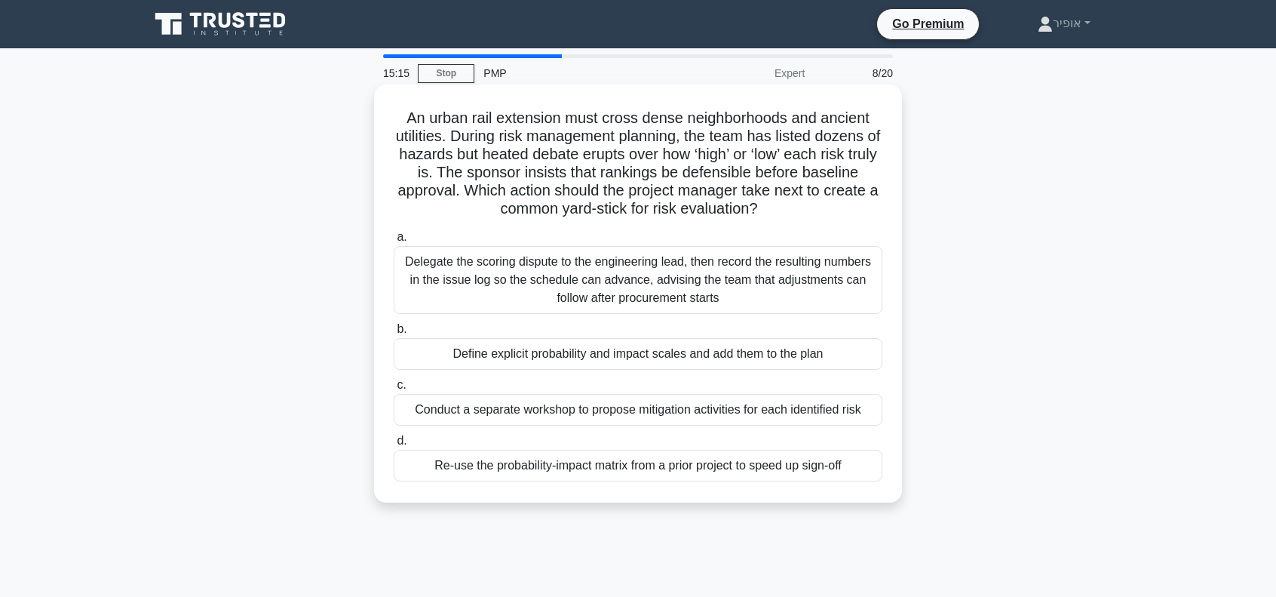
click at [516, 352] on div "Define explicit probability and impact scales and add them to the plan" at bounding box center [638, 354] width 489 height 32
click at [394, 334] on input "b. Define explicit probability and impact scales and add them to the plan" at bounding box center [394, 329] width 0 height 10
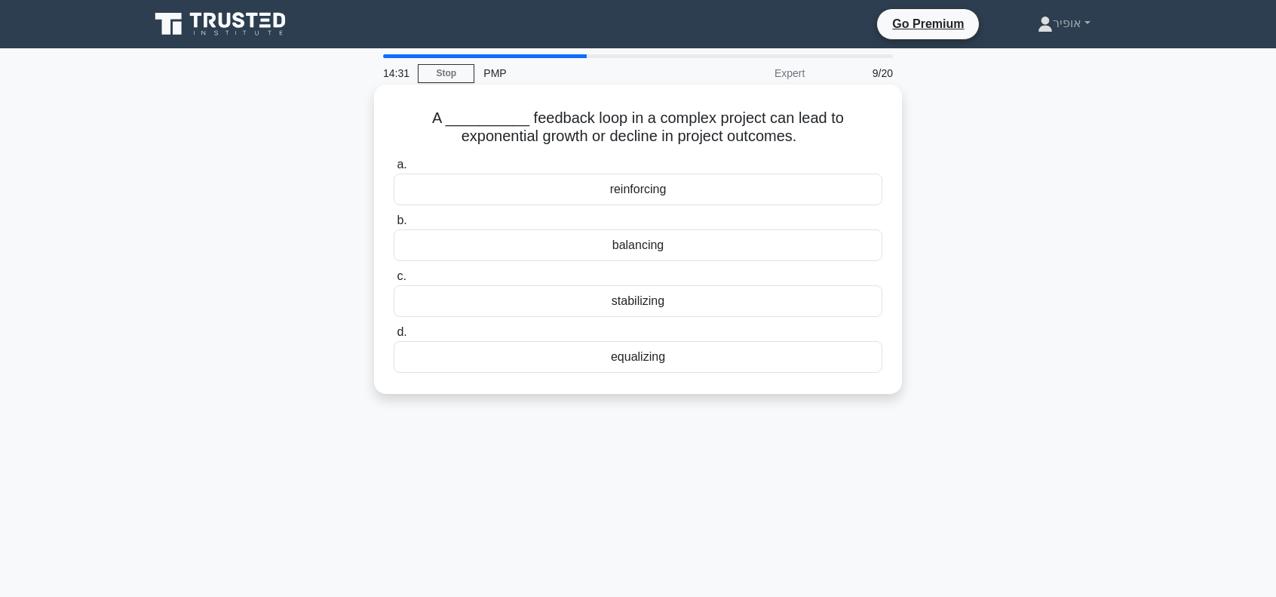
click at [558, 190] on div "reinforcing" at bounding box center [638, 190] width 489 height 32
click at [394, 170] on input "a. reinforcing" at bounding box center [394, 165] width 0 height 10
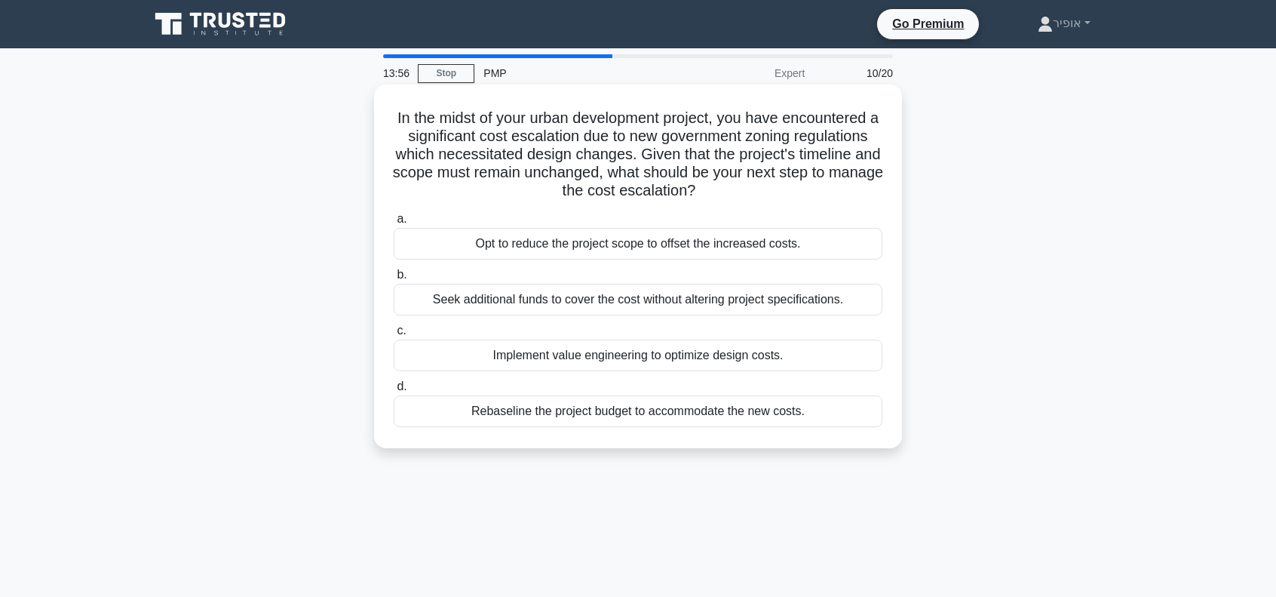
click at [580, 412] on div "Rebaseline the project budget to accommodate the new costs." at bounding box center [638, 411] width 489 height 32
click at [394, 392] on input "d. Rebaseline the project budget to accommodate the new costs." at bounding box center [394, 387] width 0 height 10
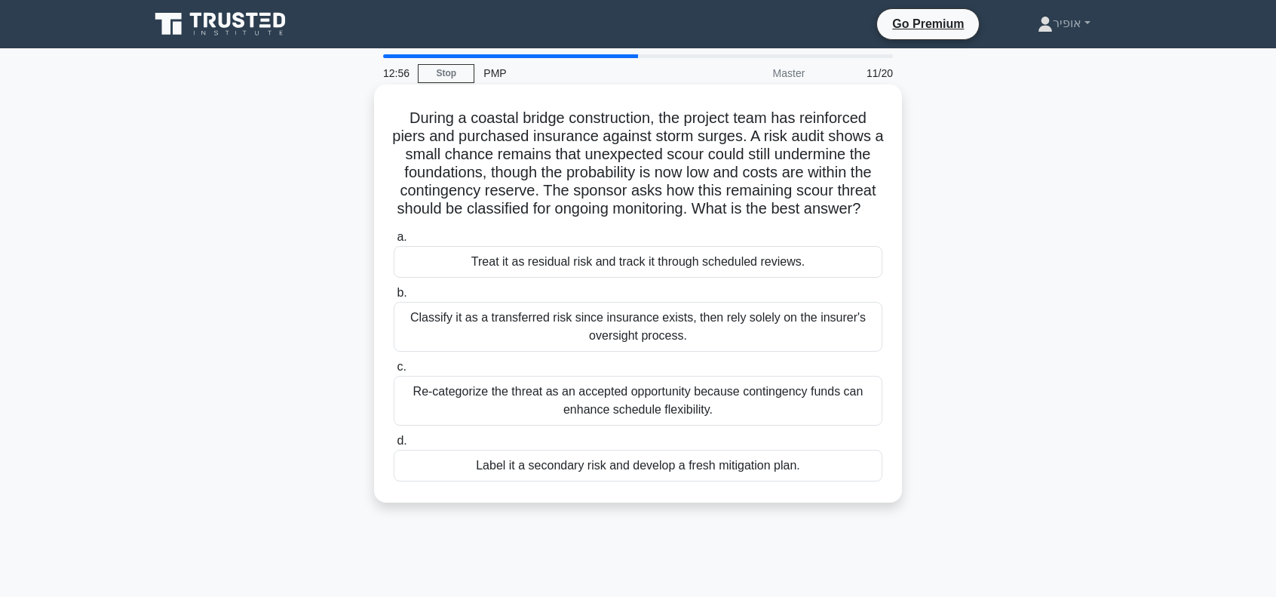
click at [542, 481] on div "Label it a secondary risk and develop a fresh mitigation plan." at bounding box center [638, 466] width 489 height 32
click at [394, 446] on input "d. Label it a secondary risk and develop a fresh mitigation plan." at bounding box center [394, 441] width 0 height 10
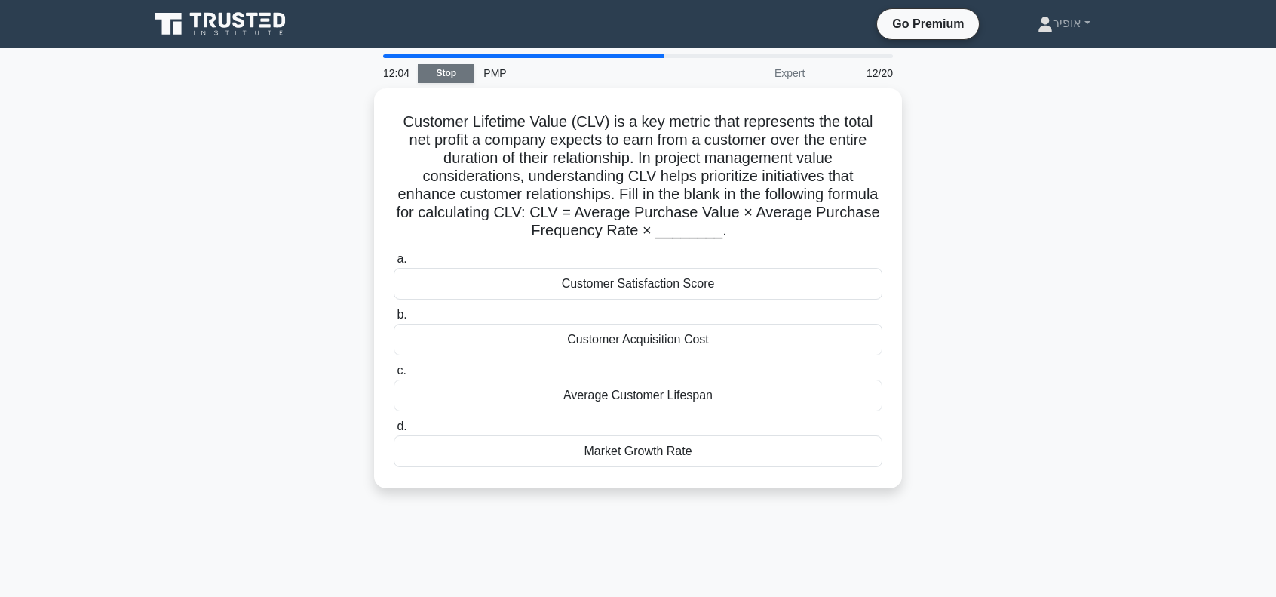
click at [451, 72] on link "Stop" at bounding box center [446, 73] width 57 height 19
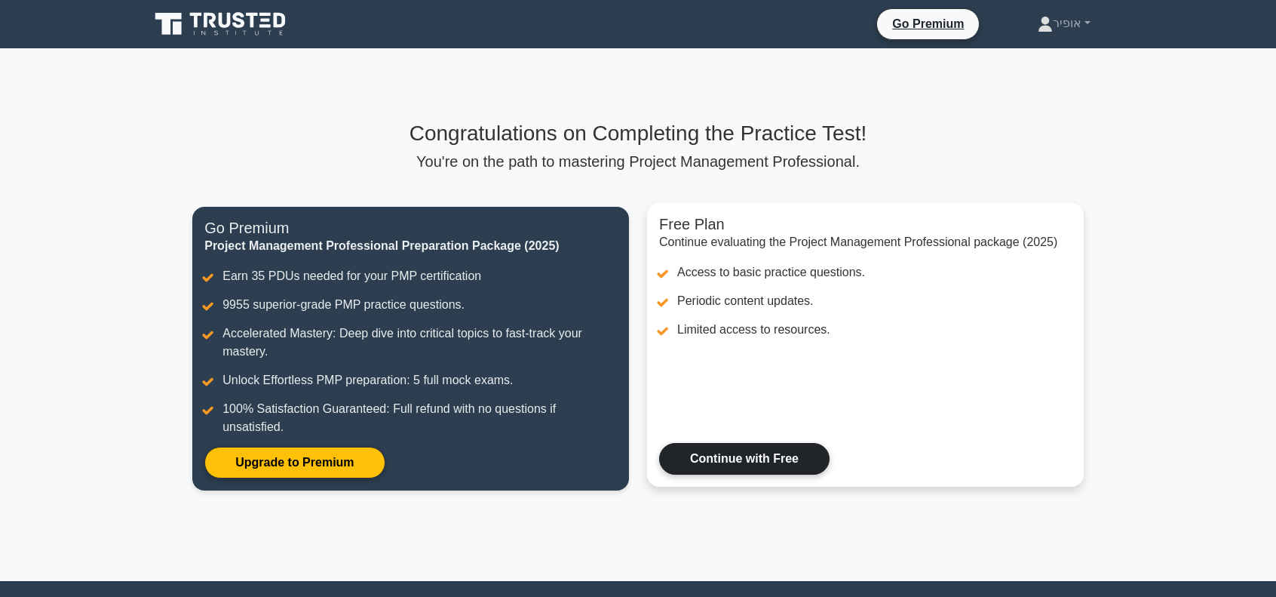
click at [736, 455] on link "Continue with Free" at bounding box center [744, 459] width 171 height 32
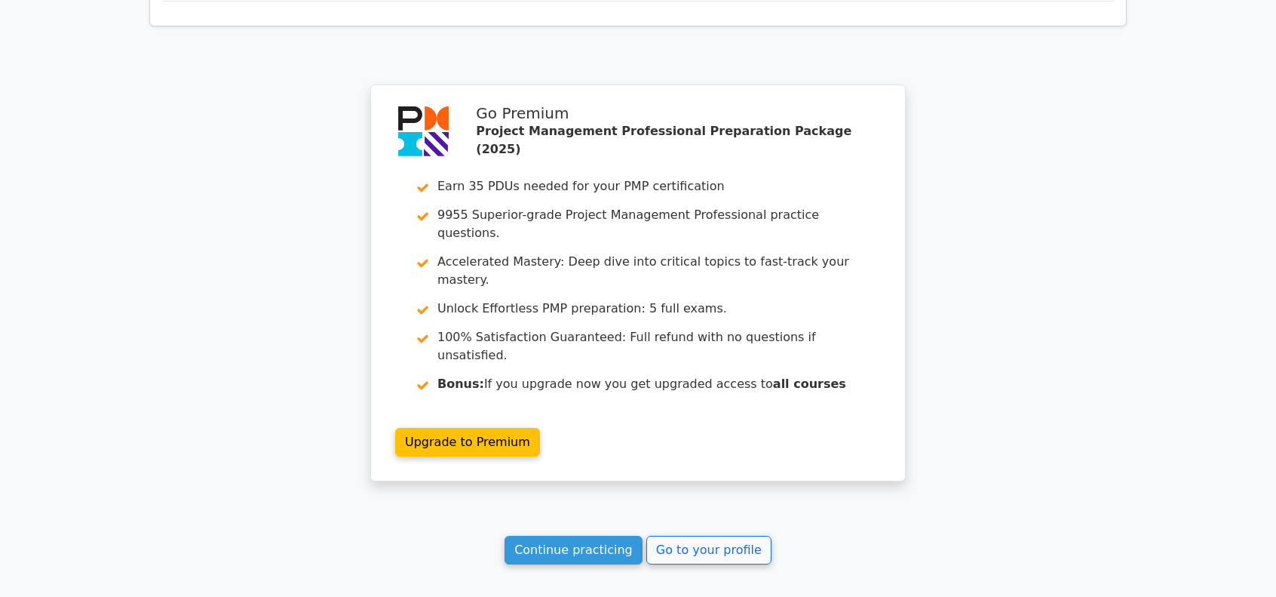
scroll to position [2414, 0]
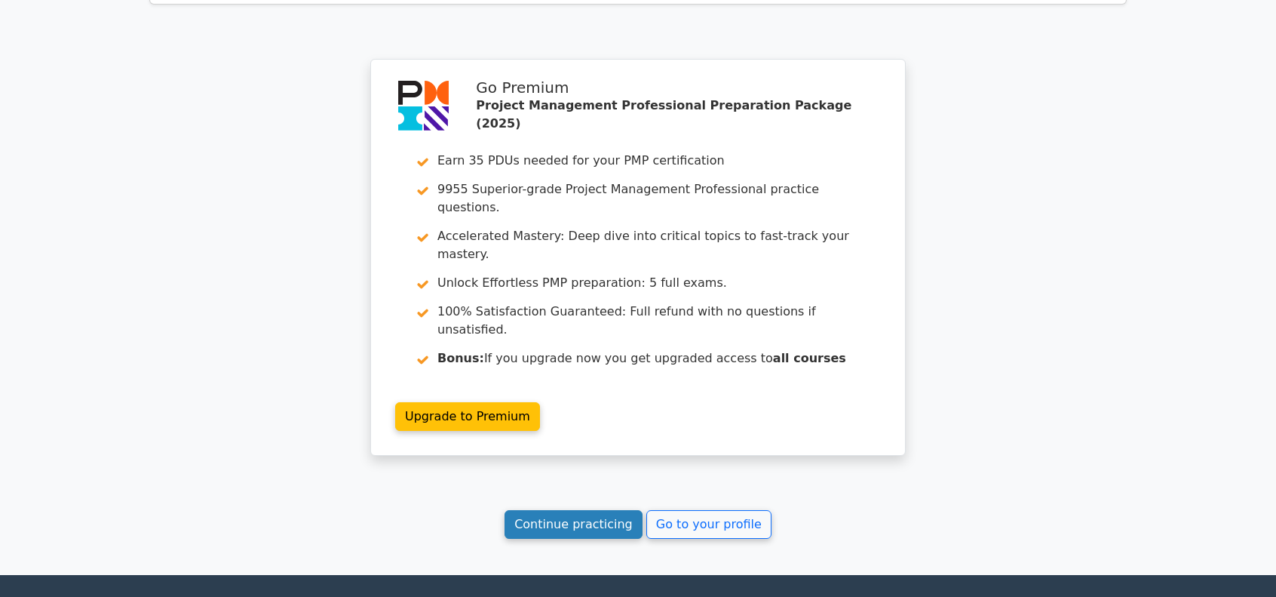
click at [592, 510] on link "Continue practicing" at bounding box center [574, 524] width 138 height 29
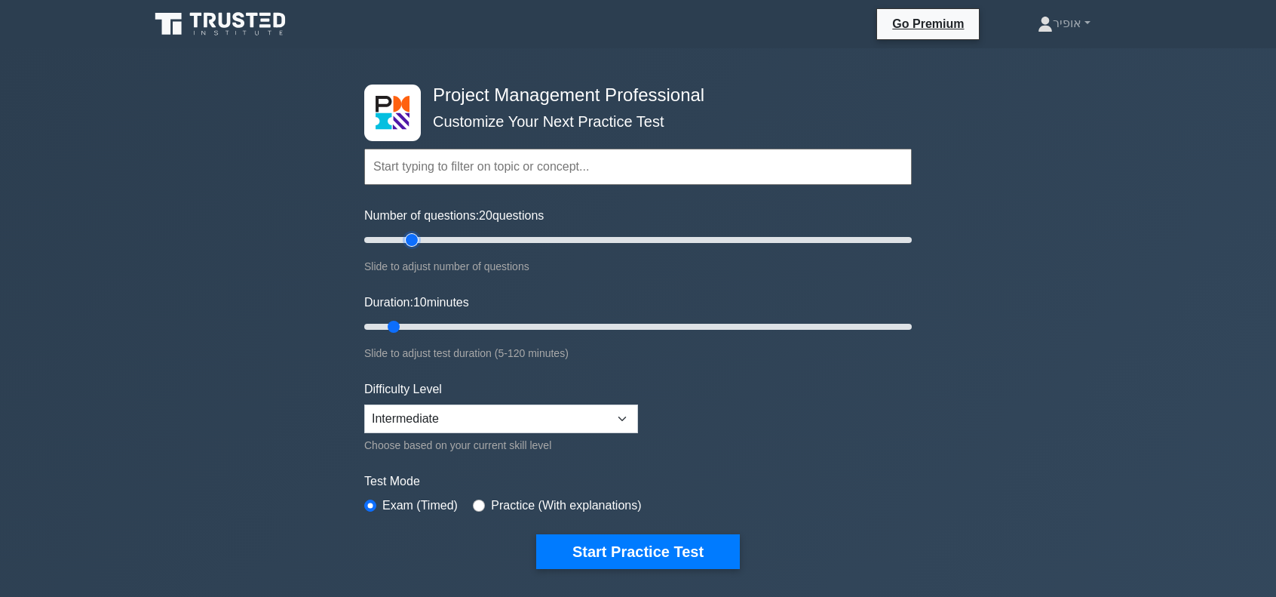
drag, startPoint x: 385, startPoint y: 241, endPoint x: 416, endPoint y: 241, distance: 31.7
type input "20"
click at [416, 241] on input "Number of questions: 20 questions" at bounding box center [638, 240] width 548 height 18
drag, startPoint x: 397, startPoint y: 322, endPoint x: 431, endPoint y: 321, distance: 34.0
type input "20"
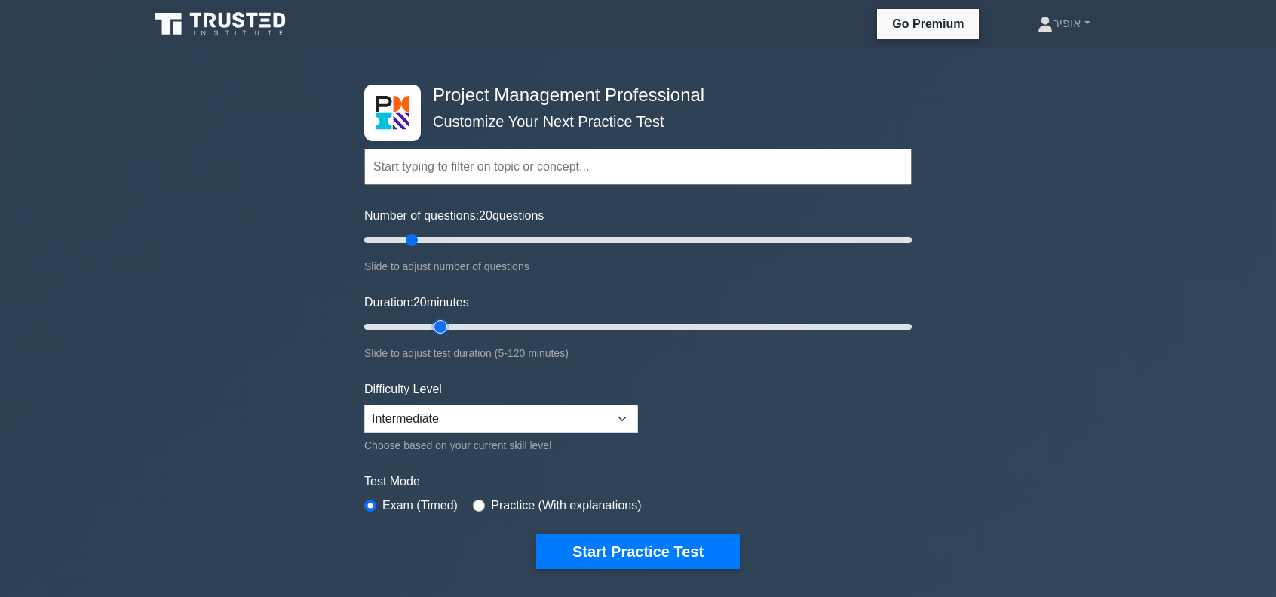
click at [431, 321] on input "Duration: 20 minutes" at bounding box center [638, 327] width 548 height 18
click at [627, 413] on select "Beginner Intermediate Expert" at bounding box center [501, 418] width 274 height 29
click at [626, 546] on button "Start Practice Test" at bounding box center [638, 551] width 204 height 35
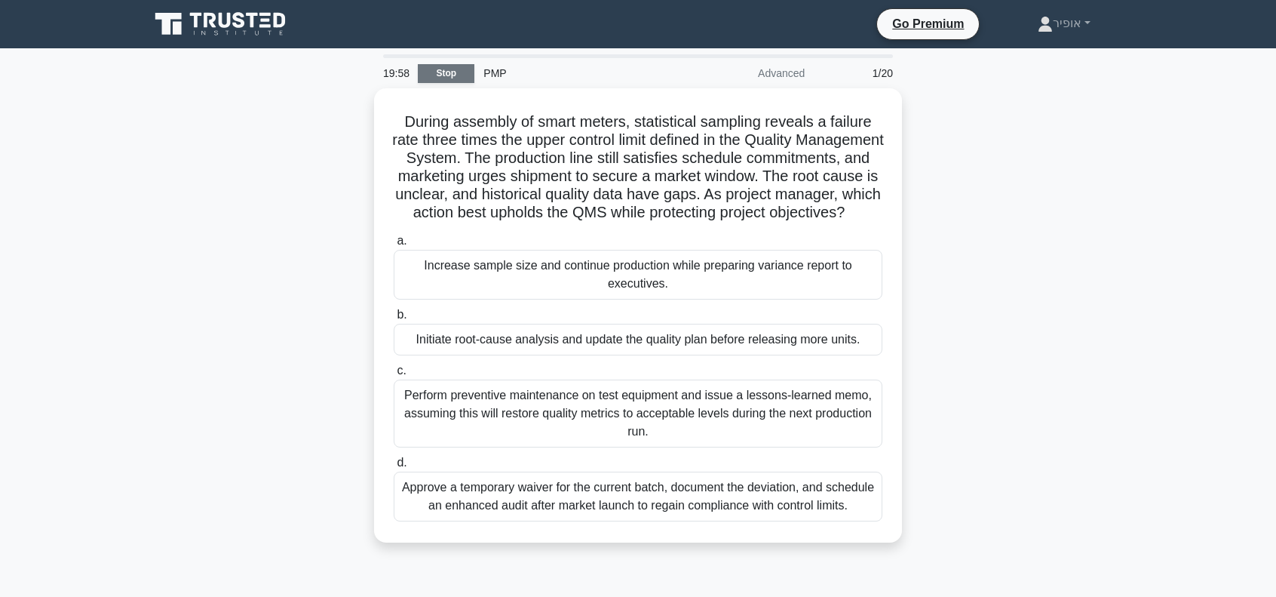
click at [450, 67] on link "Stop" at bounding box center [446, 73] width 57 height 19
